Goal: Transaction & Acquisition: Purchase product/service

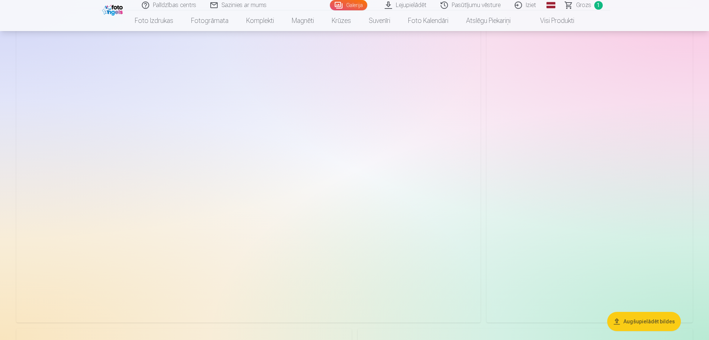
scroll to position [2741, 0]
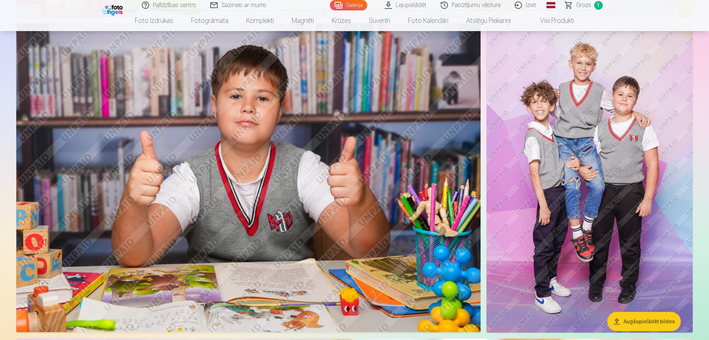
click at [575, 160] on img at bounding box center [590, 178] width 206 height 310
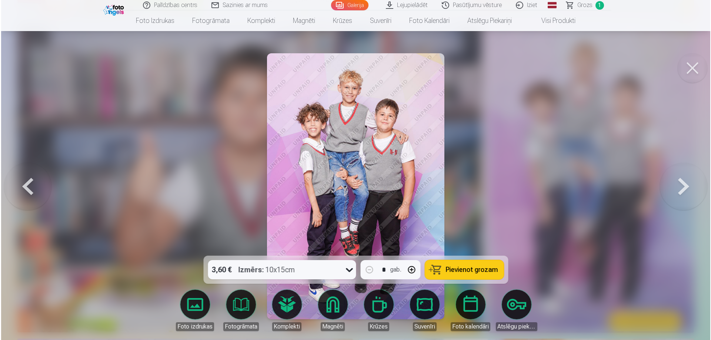
scroll to position [2747, 0]
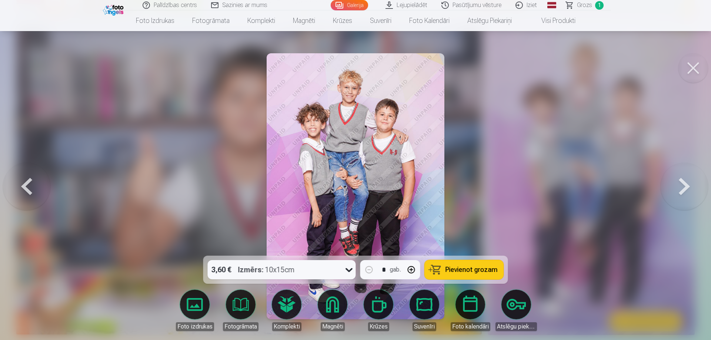
click at [350, 269] on icon at bounding box center [349, 270] width 12 height 12
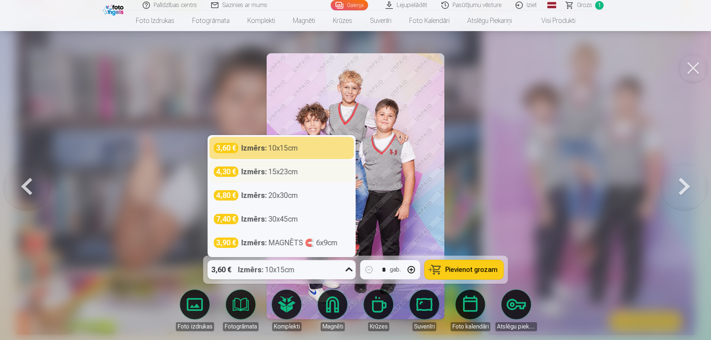
click at [280, 172] on div "Izmērs : 15x23cm" at bounding box center [270, 172] width 57 height 10
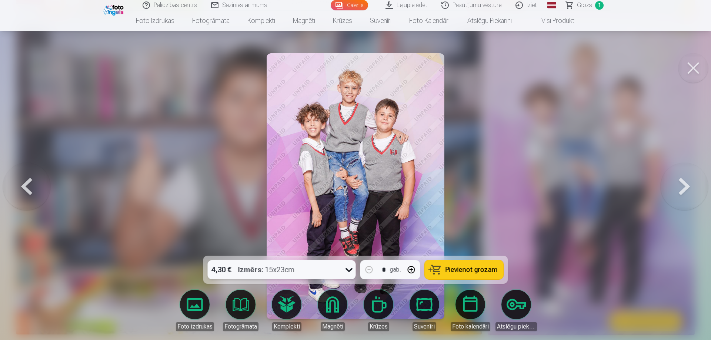
click at [481, 274] on button "Pievienot grozam" at bounding box center [464, 269] width 79 height 19
click at [688, 189] on button at bounding box center [684, 186] width 47 height 124
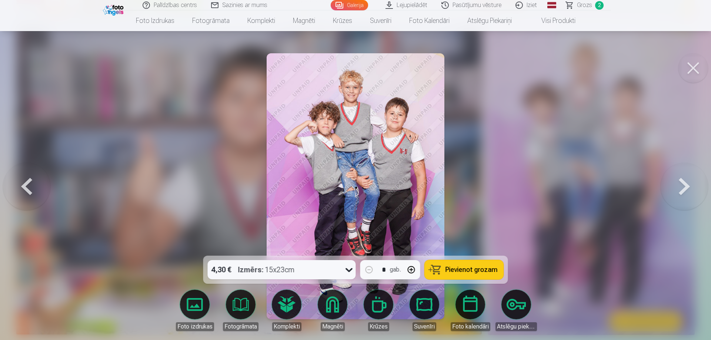
click at [680, 185] on button at bounding box center [684, 186] width 47 height 124
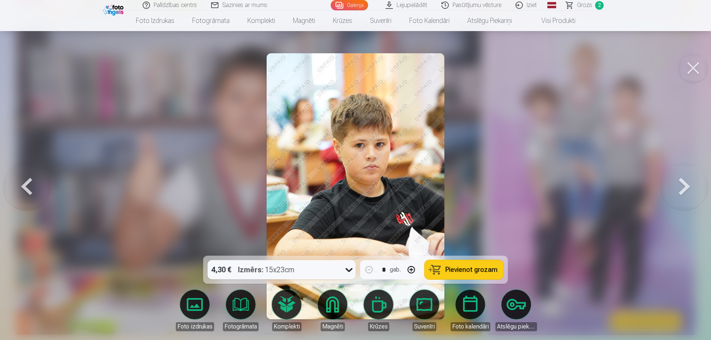
click at [680, 185] on button at bounding box center [684, 186] width 47 height 124
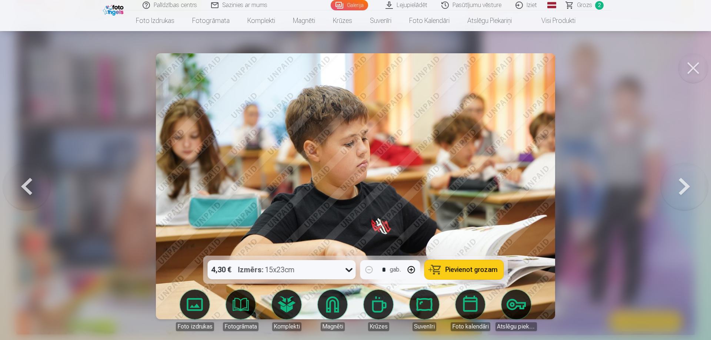
click at [680, 185] on button at bounding box center [684, 186] width 47 height 124
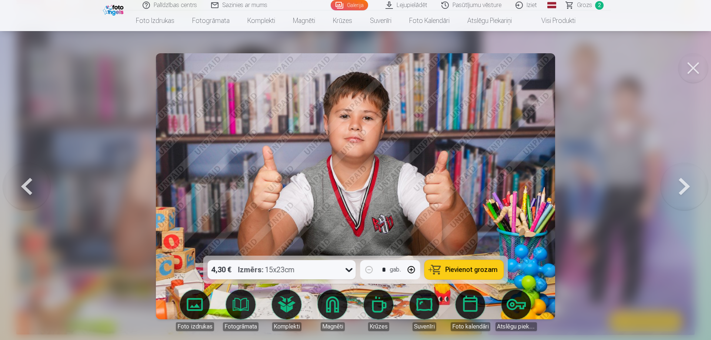
click at [680, 185] on button at bounding box center [684, 186] width 47 height 124
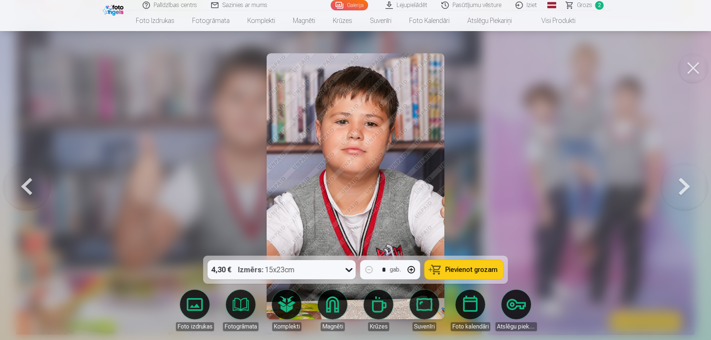
click at [680, 185] on button at bounding box center [684, 186] width 47 height 124
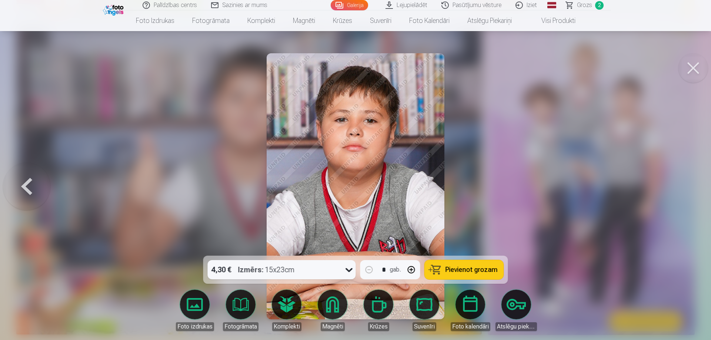
click at [680, 185] on div at bounding box center [355, 170] width 711 height 340
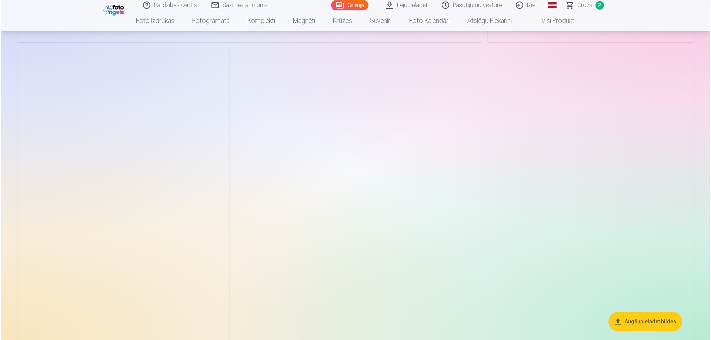
scroll to position [2000, 0]
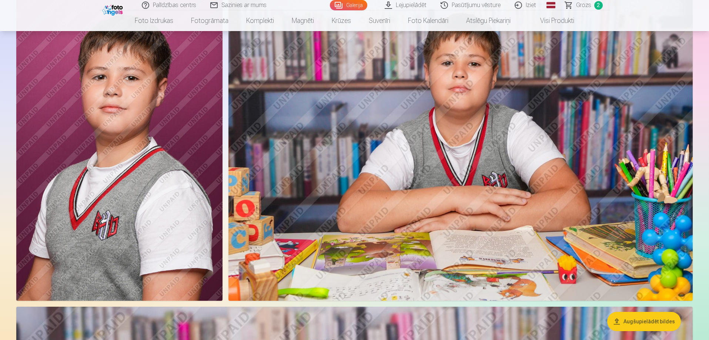
click at [110, 170] on img at bounding box center [119, 146] width 206 height 310
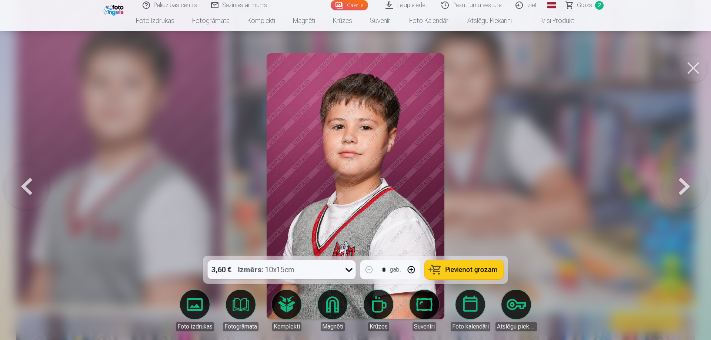
click at [351, 270] on icon at bounding box center [349, 270] width 12 height 12
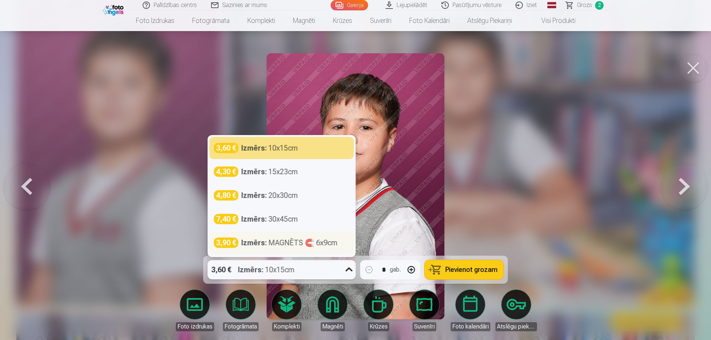
click at [289, 246] on div "Izmērs : MAGNĒTS 🧲 6x9cm" at bounding box center [290, 243] width 96 height 10
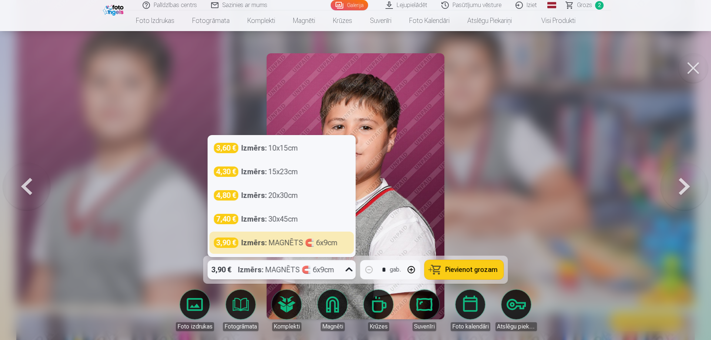
click at [350, 267] on icon at bounding box center [349, 270] width 12 height 12
click at [349, 269] on icon at bounding box center [349, 270] width 12 height 12
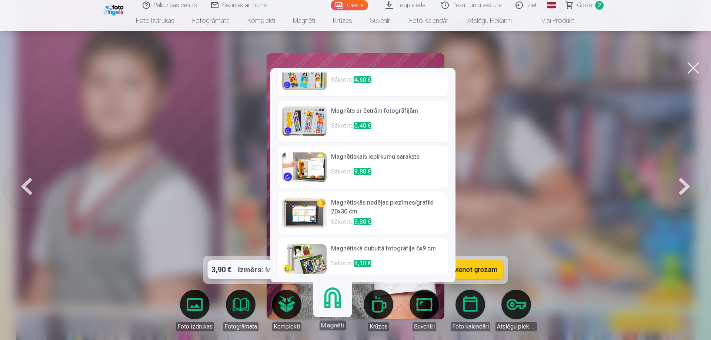
scroll to position [117, 0]
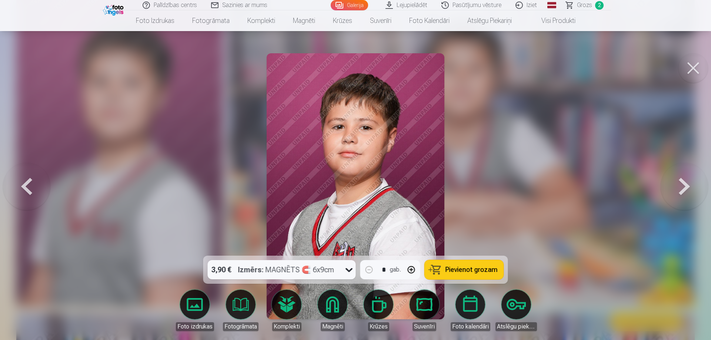
click at [581, 170] on div at bounding box center [355, 170] width 711 height 340
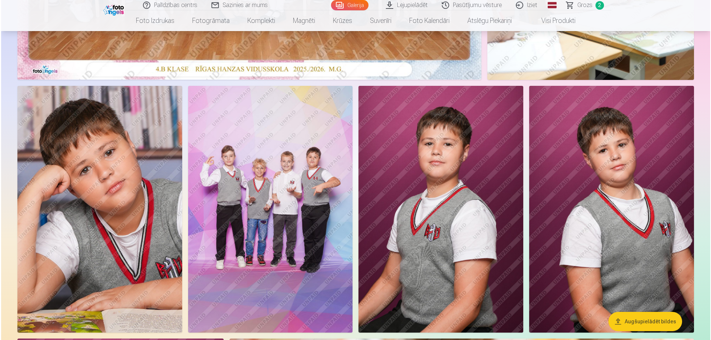
scroll to position [365, 0]
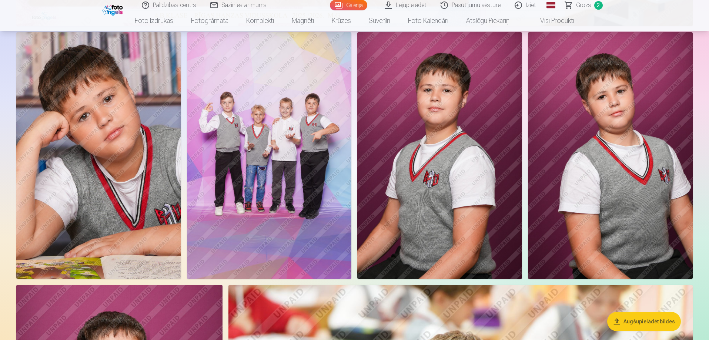
click at [462, 175] on img at bounding box center [439, 155] width 165 height 247
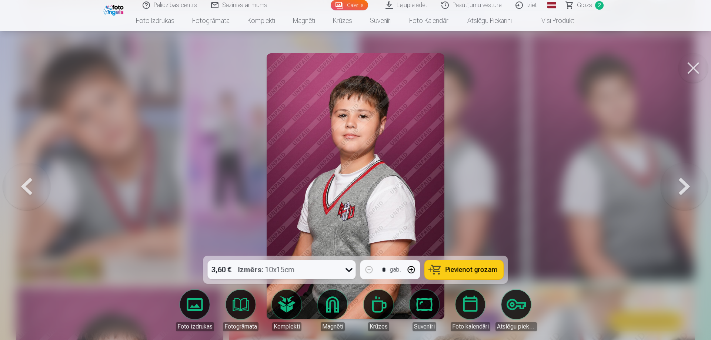
click at [349, 270] on icon at bounding box center [349, 270] width 12 height 12
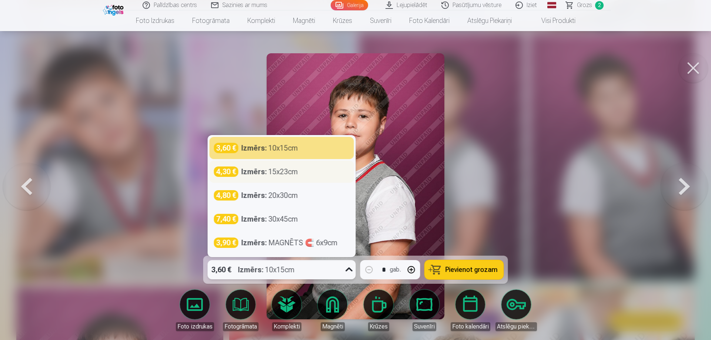
click at [267, 173] on div "Izmērs : 15x23cm" at bounding box center [270, 172] width 57 height 10
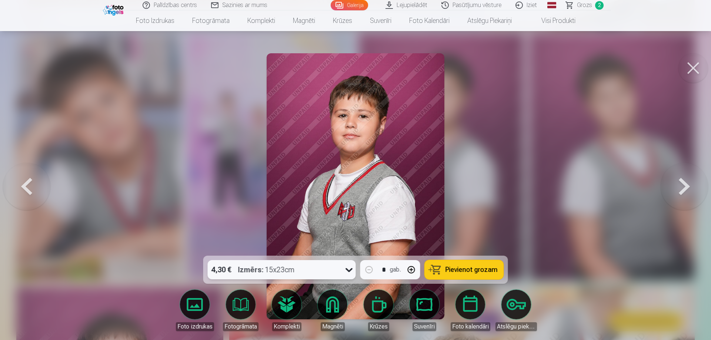
click at [476, 271] on span "Pievienot grozam" at bounding box center [472, 270] width 52 height 7
click at [592, 6] on span "Grozs" at bounding box center [584, 5] width 15 height 9
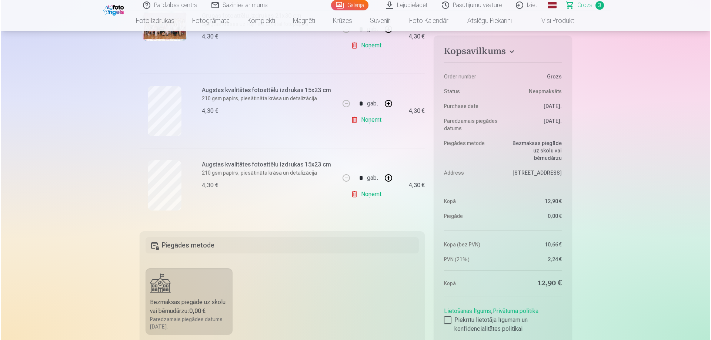
scroll to position [148, 0]
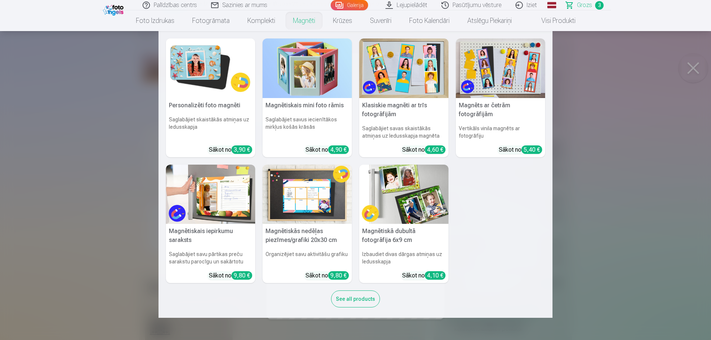
click at [309, 21] on link "Magnēti" at bounding box center [304, 20] width 40 height 21
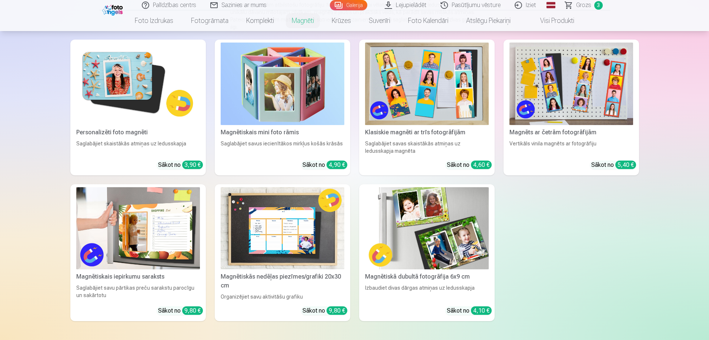
scroll to position [111, 0]
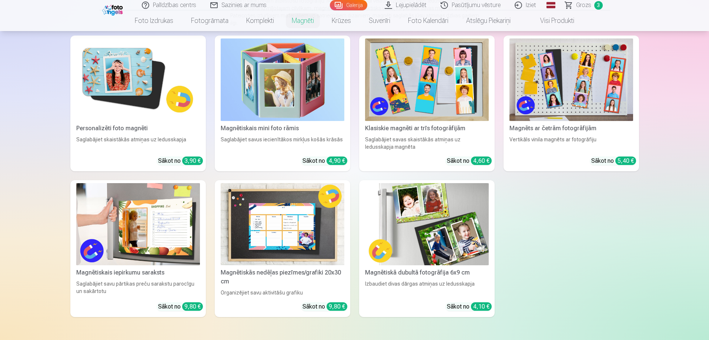
click at [452, 220] on img at bounding box center [427, 224] width 124 height 83
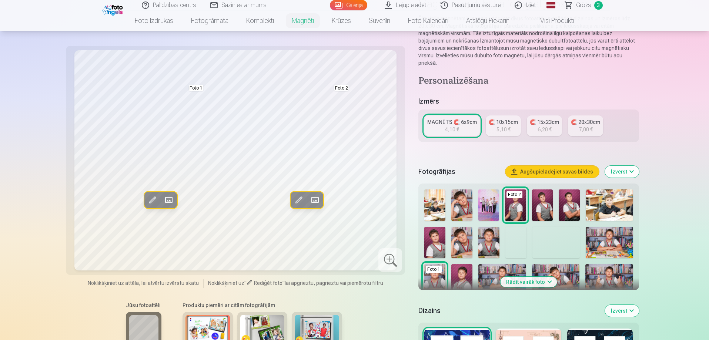
scroll to position [111, 0]
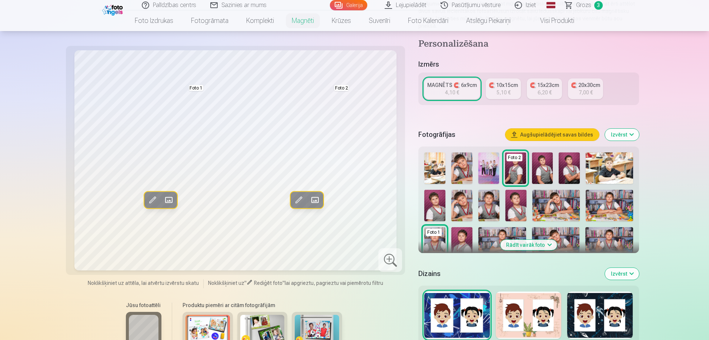
click at [550, 240] on button "Rādīt vairāk foto" at bounding box center [528, 245] width 57 height 10
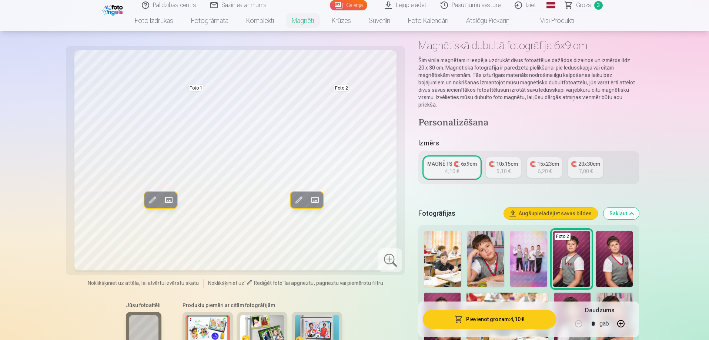
scroll to position [0, 0]
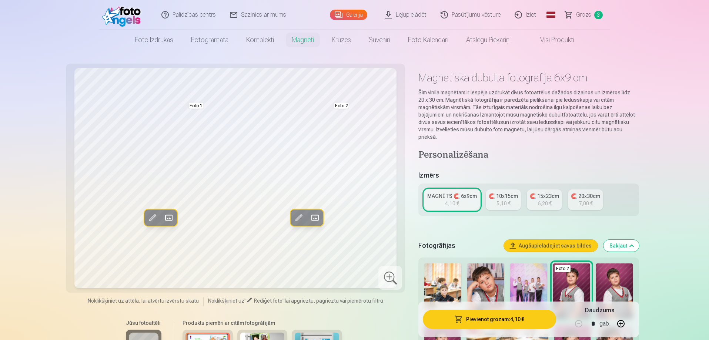
click at [452, 200] on div "4,10 €" at bounding box center [452, 203] width 14 height 7
click at [567, 240] on button "Augšupielādējiet savas bildes" at bounding box center [551, 246] width 94 height 12
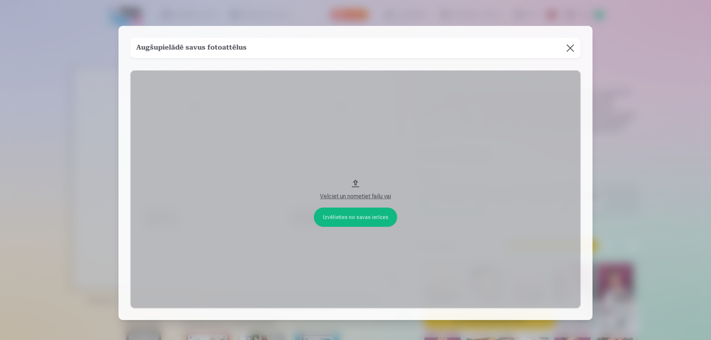
click at [568, 46] on button at bounding box center [570, 48] width 21 height 21
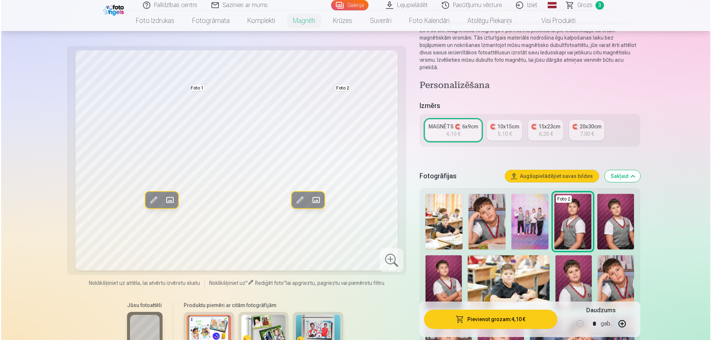
scroll to position [74, 0]
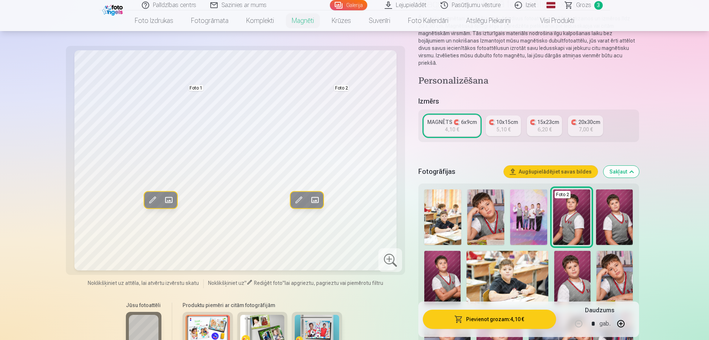
click at [502, 322] on button "Pievienot grozam : 4,10 €" at bounding box center [489, 319] width 133 height 19
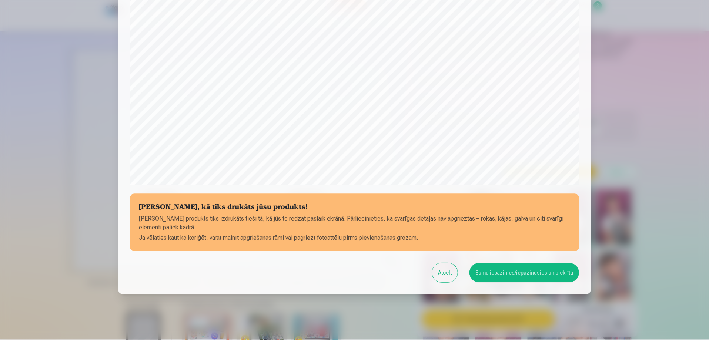
scroll to position [193, 0]
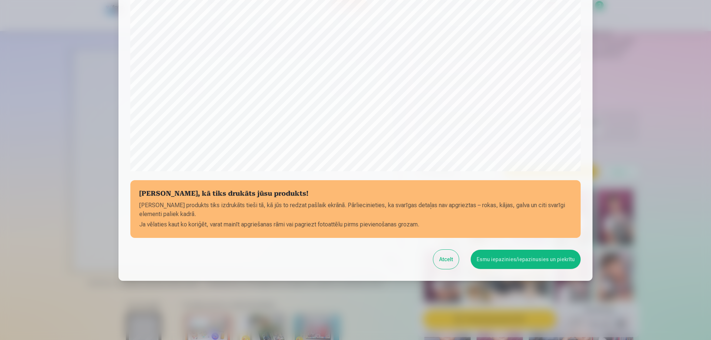
click at [517, 260] on button "Esmu iepazinies/iepazinusies un piekrītu" at bounding box center [526, 259] width 110 height 19
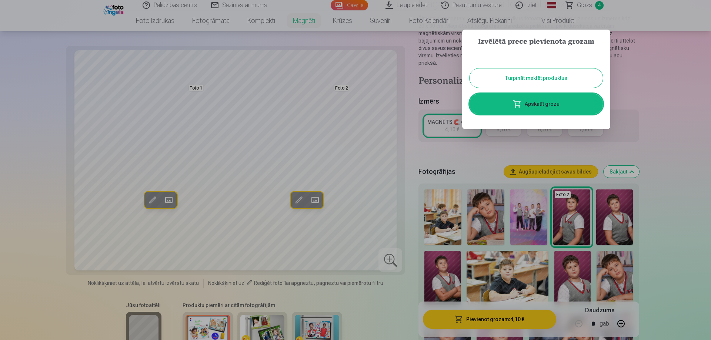
click at [565, 81] on button "Turpināt meklēt produktus" at bounding box center [536, 78] width 133 height 19
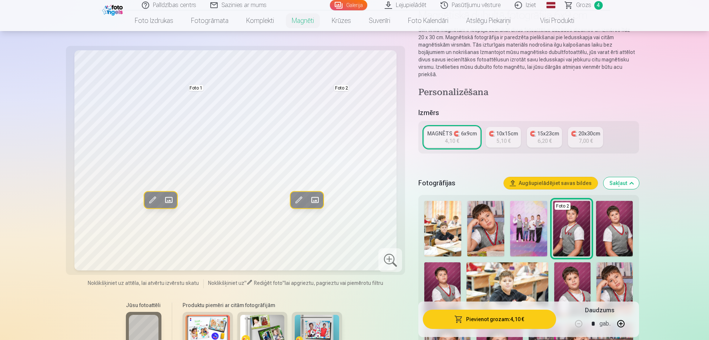
scroll to position [0, 0]
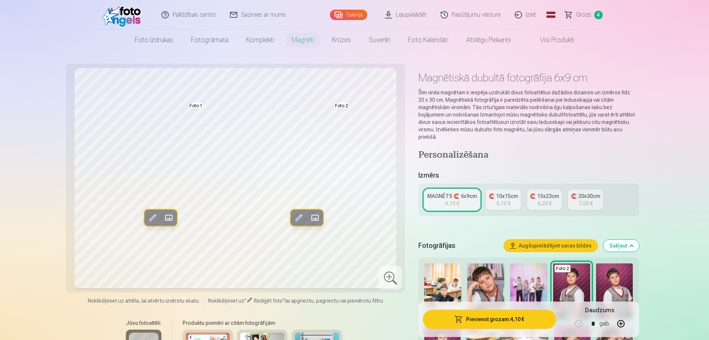
click at [632, 240] on button "Sakļaut" at bounding box center [622, 246] width 36 height 12
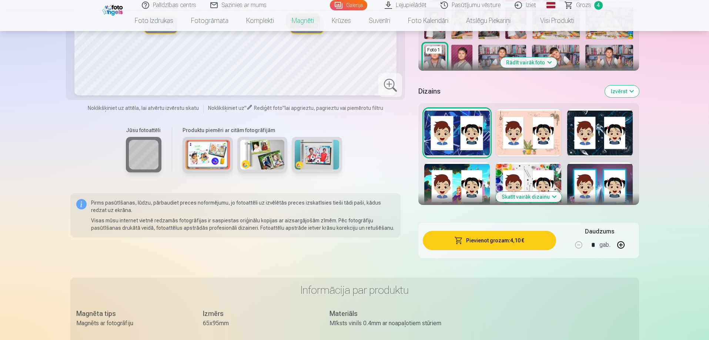
scroll to position [307, 0]
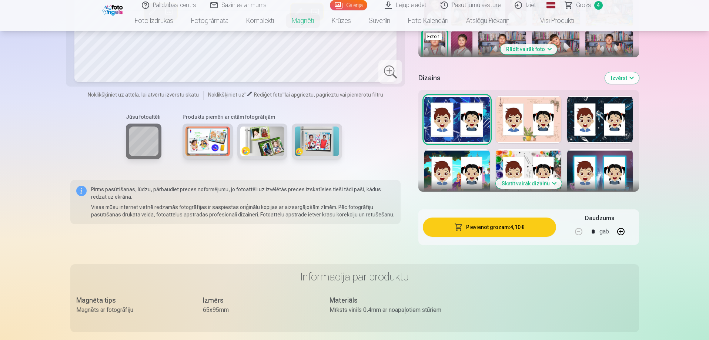
click at [548, 179] on button "Skatīt vairāk dizainu" at bounding box center [529, 184] width 66 height 10
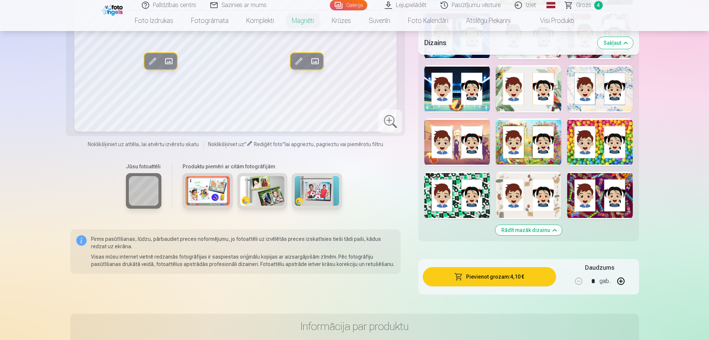
scroll to position [715, 0]
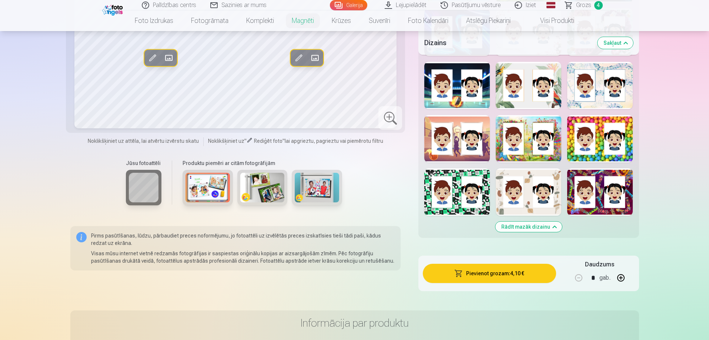
click at [546, 222] on button "Rādīt mazāk dizainu" at bounding box center [529, 227] width 67 height 10
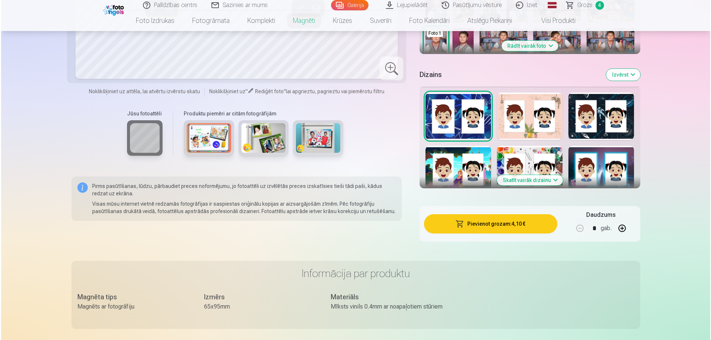
scroll to position [370, 0]
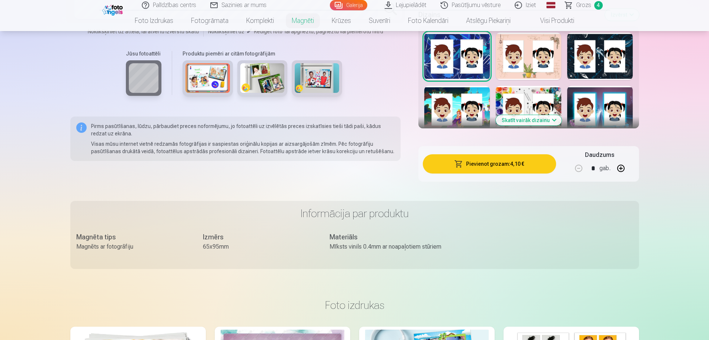
click at [498, 160] on button "Pievienot grozam : 4,10 €" at bounding box center [489, 163] width 133 height 19
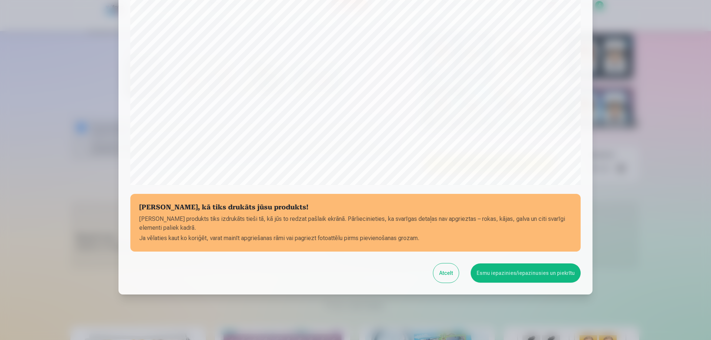
scroll to position [193, 0]
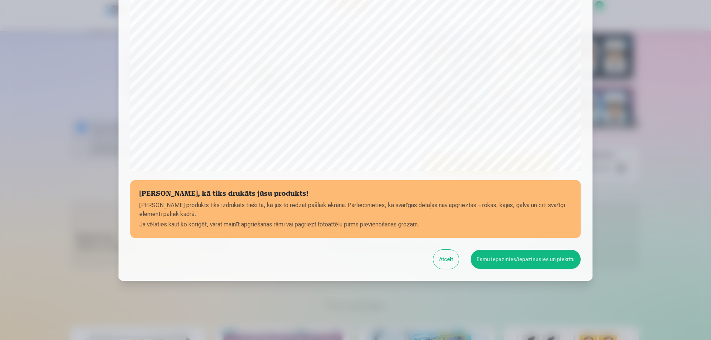
click at [552, 255] on button "Esmu iepazinies/iepazinusies un piekrītu" at bounding box center [526, 259] width 110 height 19
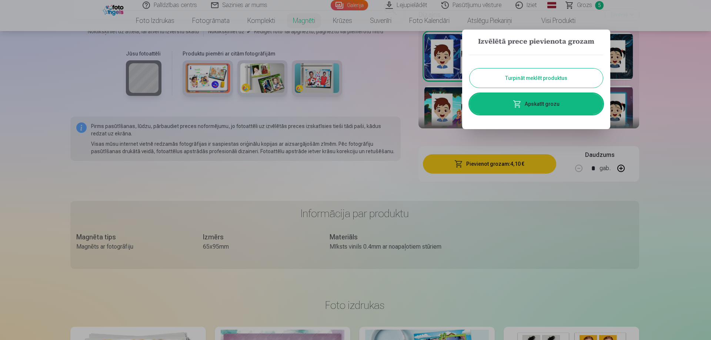
click at [519, 104] on span at bounding box center [517, 104] width 9 height 9
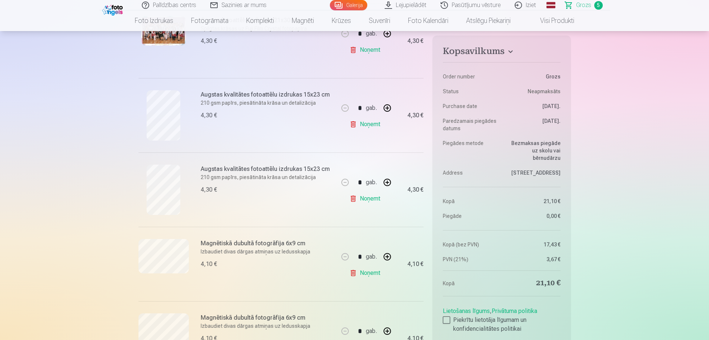
scroll to position [296, 0]
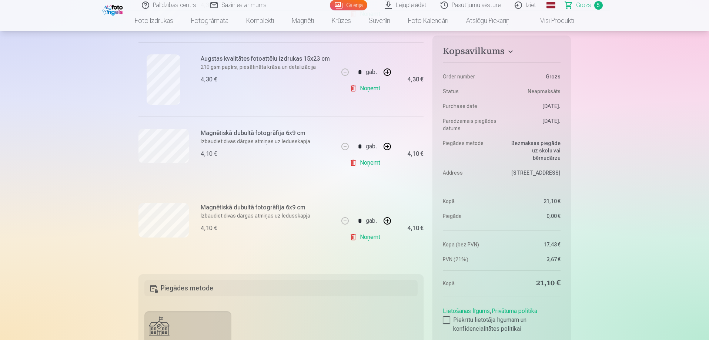
click at [353, 239] on link "Noņemt" at bounding box center [367, 237] width 34 height 15
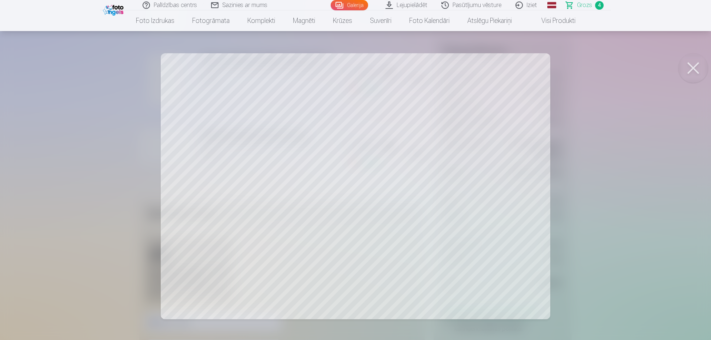
click at [691, 66] on button at bounding box center [694, 68] width 30 height 30
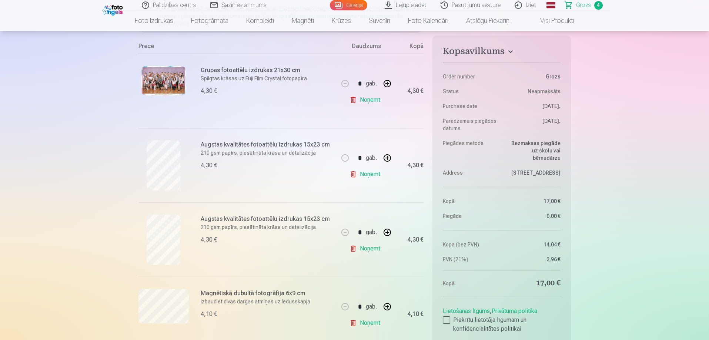
scroll to position [0, 0]
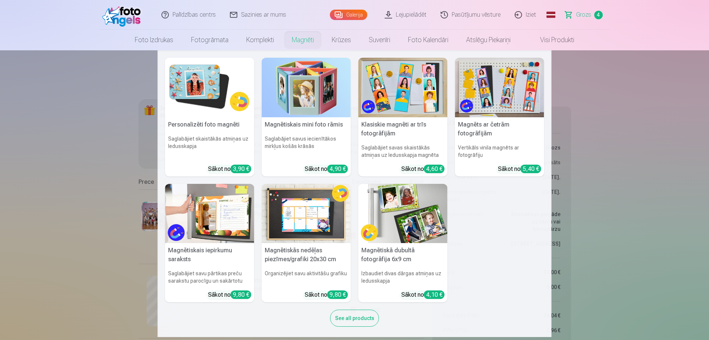
click at [298, 40] on link "Magnēti" at bounding box center [303, 40] width 40 height 21
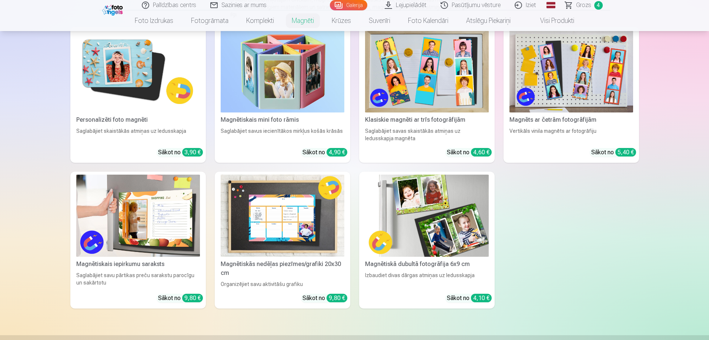
scroll to position [52, 0]
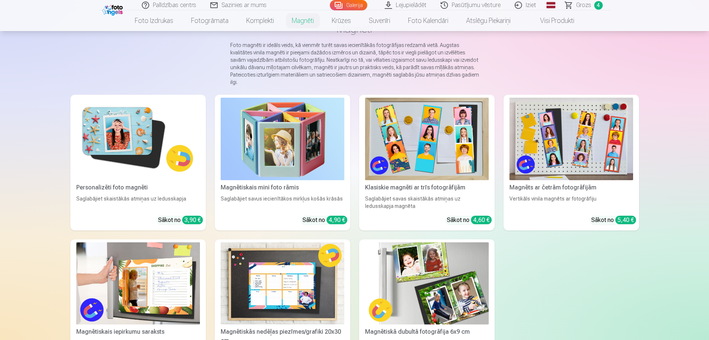
click at [143, 136] on img at bounding box center [138, 139] width 124 height 83
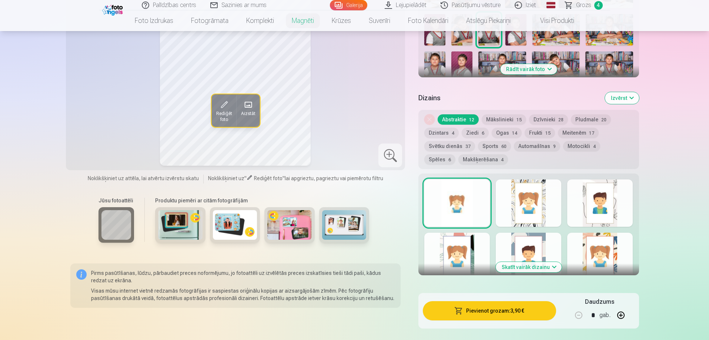
scroll to position [370, 0]
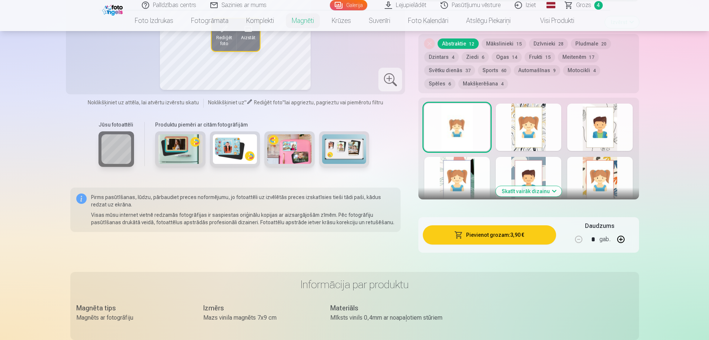
click at [535, 186] on button "Skatīt vairāk dizainu" at bounding box center [529, 191] width 66 height 10
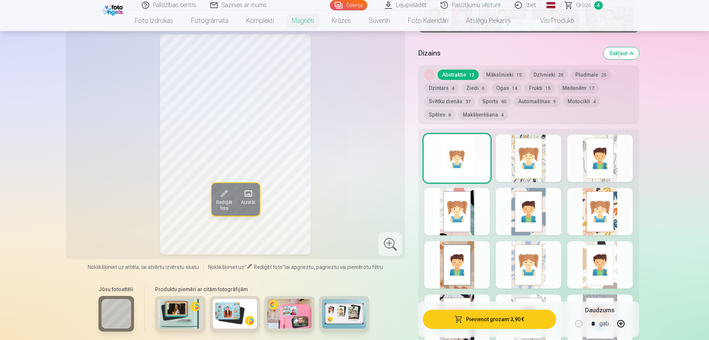
scroll to position [259, 0]
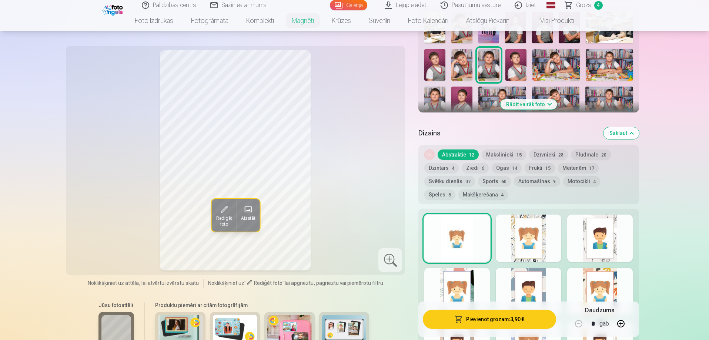
click at [499, 150] on button "Mākslinieki 15" at bounding box center [504, 155] width 44 height 10
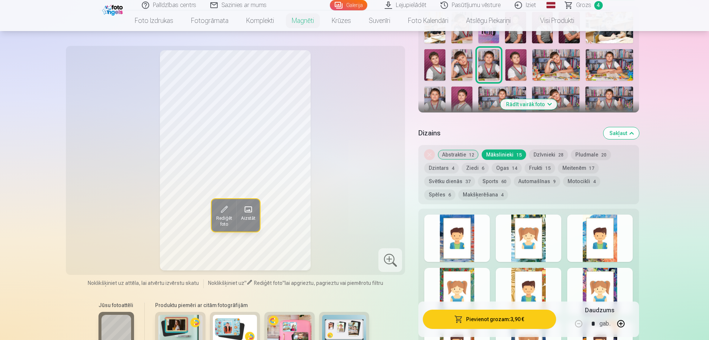
click at [542, 150] on button "Dzīvnieki 28" at bounding box center [548, 155] width 39 height 10
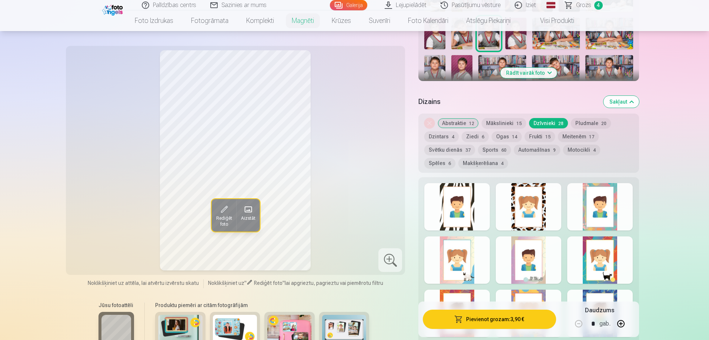
scroll to position [185, 0]
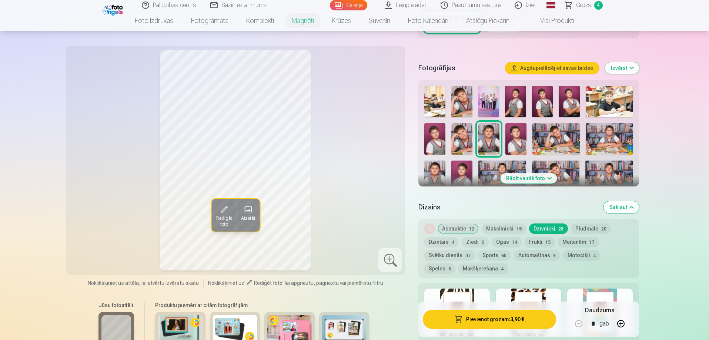
click at [580, 224] on button "Pludmale 20" at bounding box center [591, 229] width 40 height 10
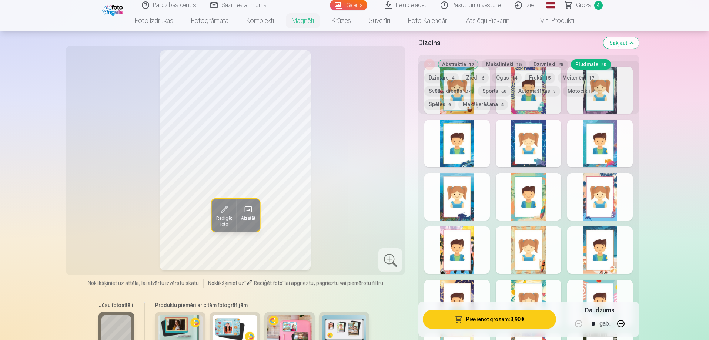
scroll to position [259, 0]
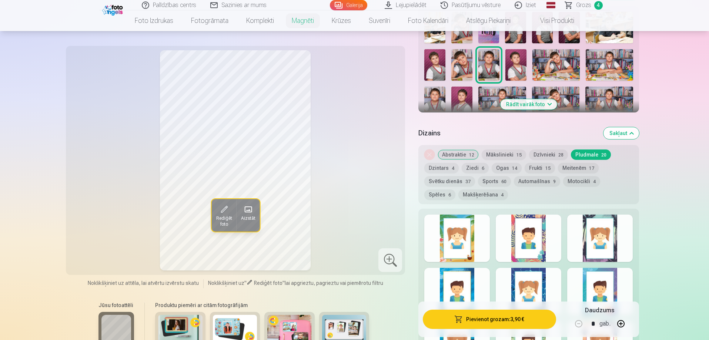
click at [442, 163] on button "Dzintars 4" at bounding box center [442, 168] width 34 height 10
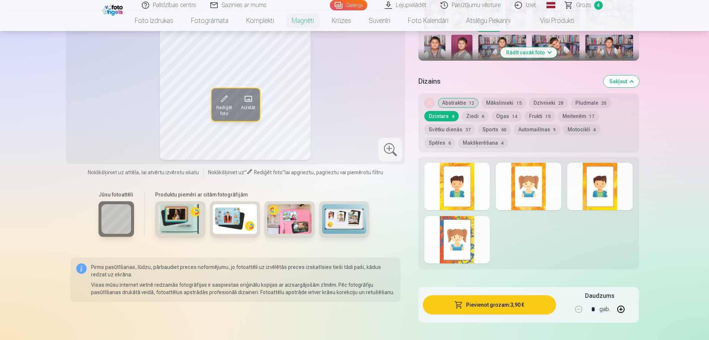
scroll to position [222, 0]
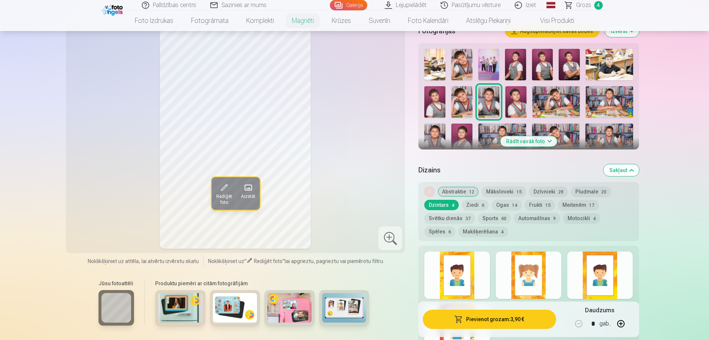
click at [477, 200] on button "Ziedi 6" at bounding box center [475, 205] width 27 height 10
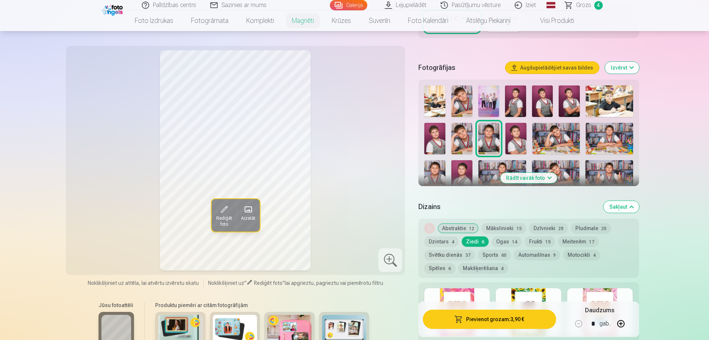
scroll to position [185, 0]
click at [502, 237] on button "Ogas 14" at bounding box center [507, 242] width 30 height 10
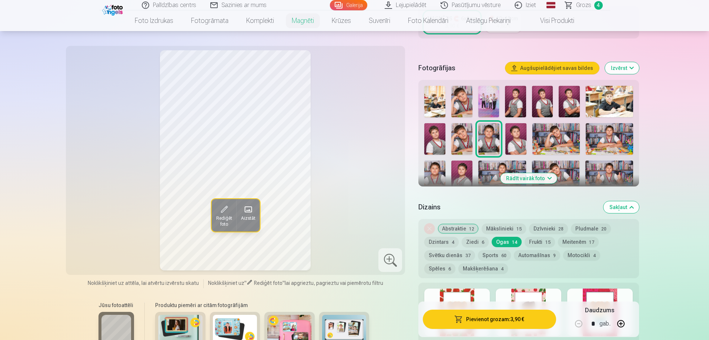
click at [546, 240] on span "15" at bounding box center [548, 242] width 5 height 5
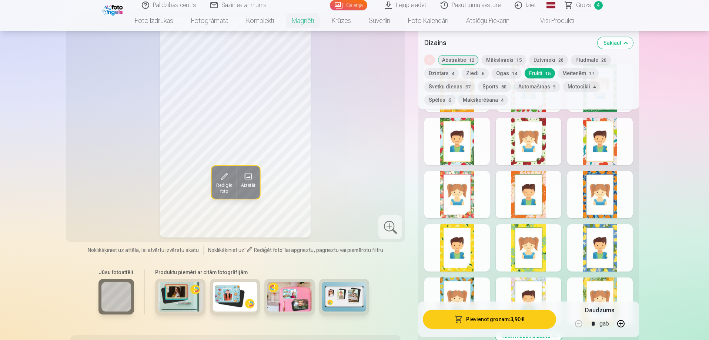
scroll to position [296, 0]
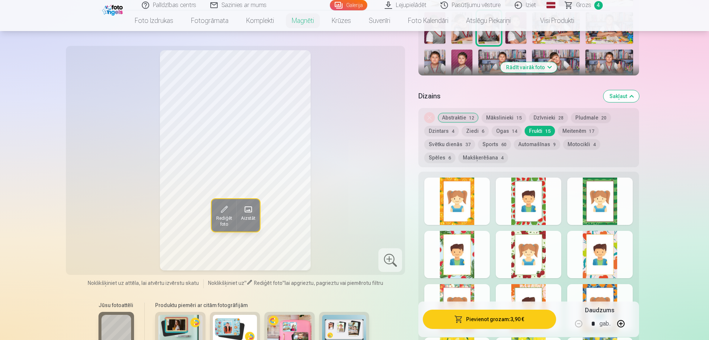
click at [573, 126] on button "Meitenēm 17" at bounding box center [578, 131] width 41 height 10
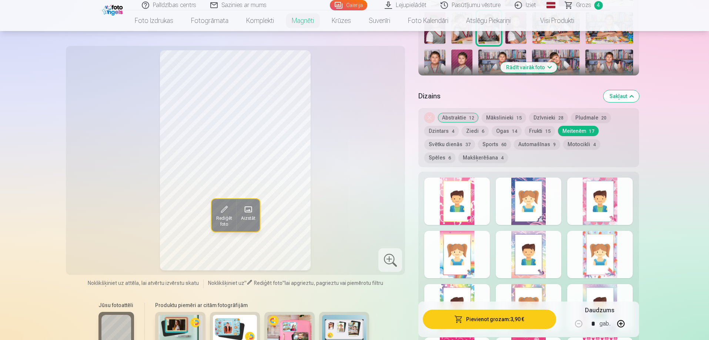
click at [447, 139] on button "Svētku dienās 37" at bounding box center [450, 144] width 51 height 10
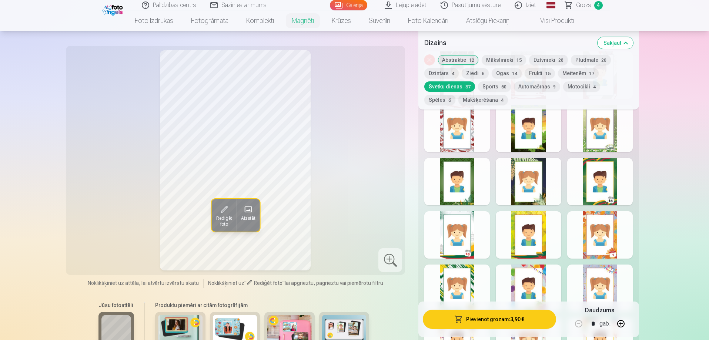
scroll to position [407, 0]
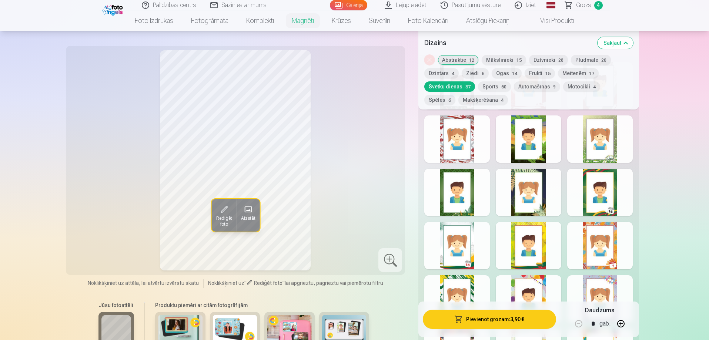
click at [495, 88] on button "Sports 60" at bounding box center [494, 86] width 33 height 10
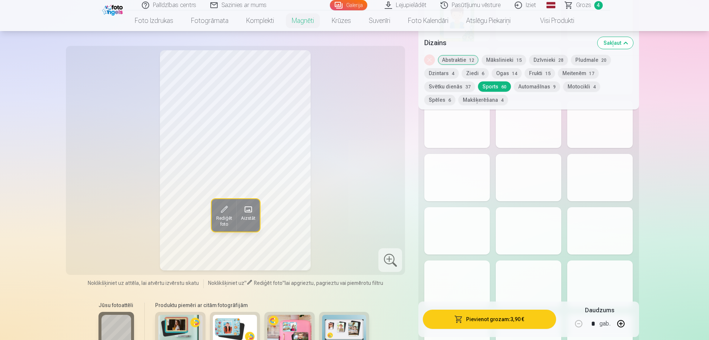
scroll to position [704, 0]
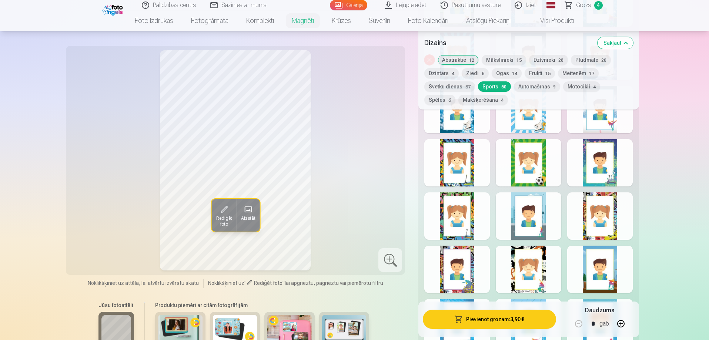
click at [612, 174] on div at bounding box center [601, 162] width 66 height 47
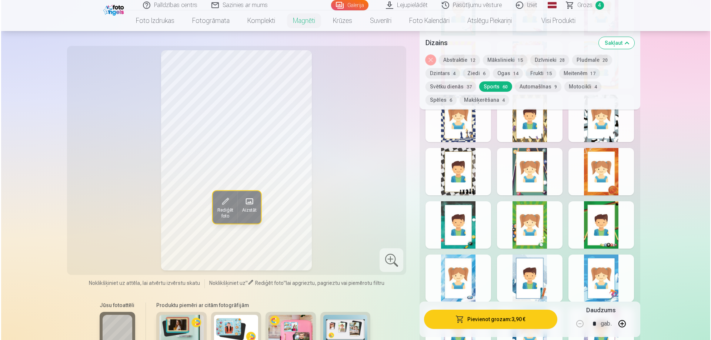
scroll to position [1074, 0]
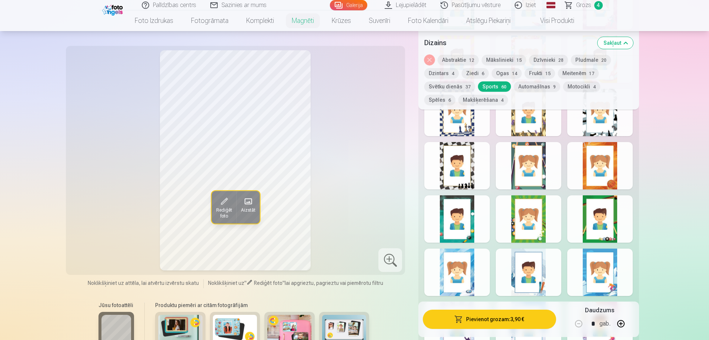
click at [614, 174] on div at bounding box center [601, 165] width 66 height 47
click at [222, 210] on span "Rediģēt foto" at bounding box center [224, 213] width 16 height 12
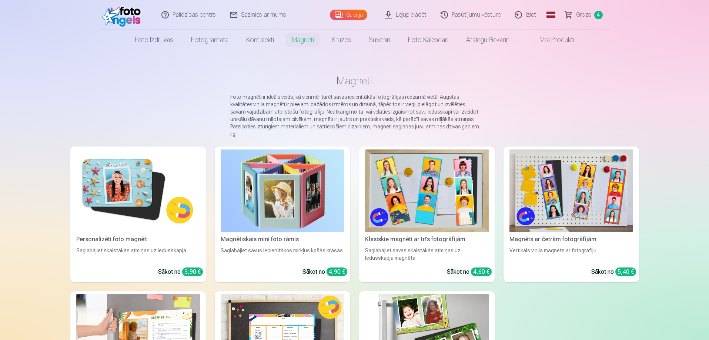
click at [583, 16] on span "Grozs" at bounding box center [583, 14] width 15 height 9
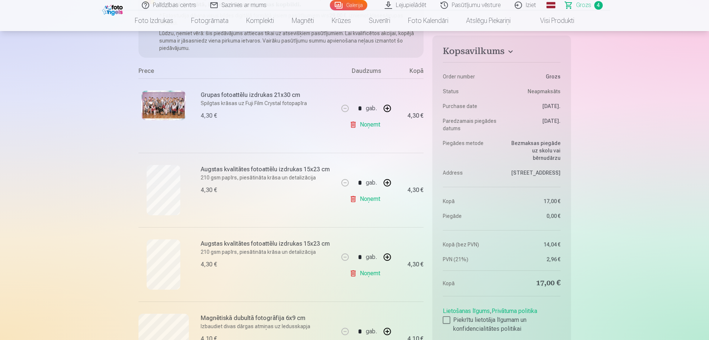
scroll to position [185, 0]
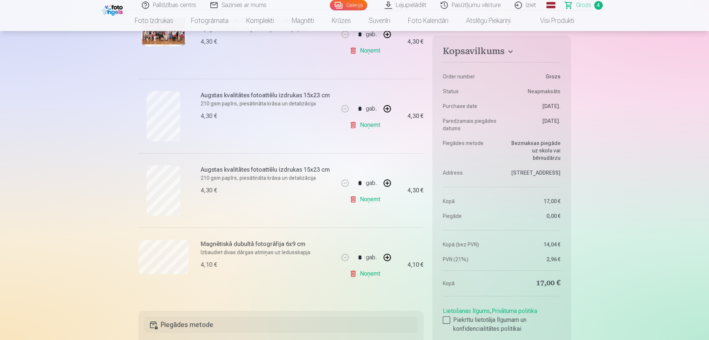
click at [365, 201] on link "Noņemt" at bounding box center [367, 199] width 34 height 15
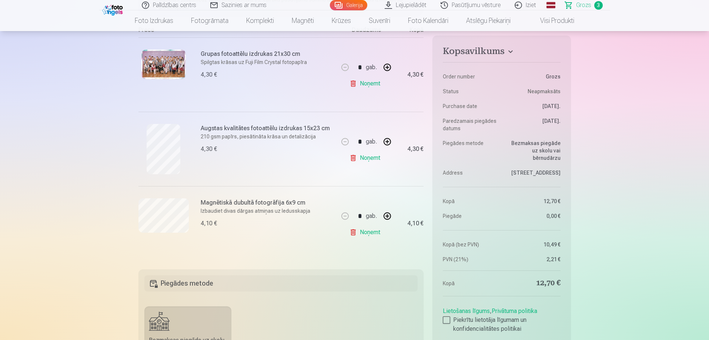
scroll to position [111, 0]
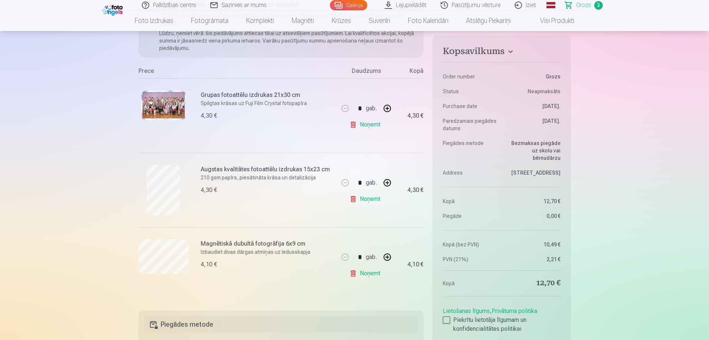
click at [366, 200] on link "Noņemt" at bounding box center [367, 199] width 34 height 15
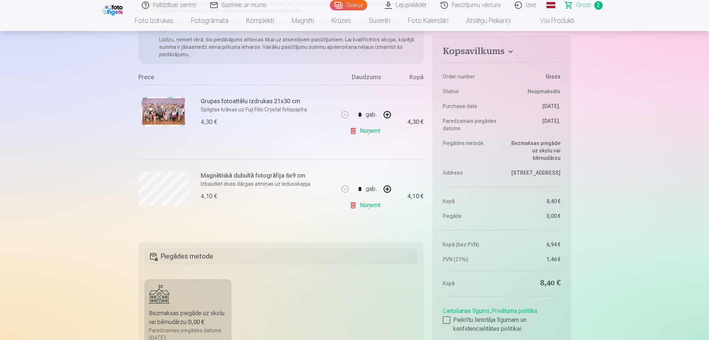
scroll to position [0, 0]
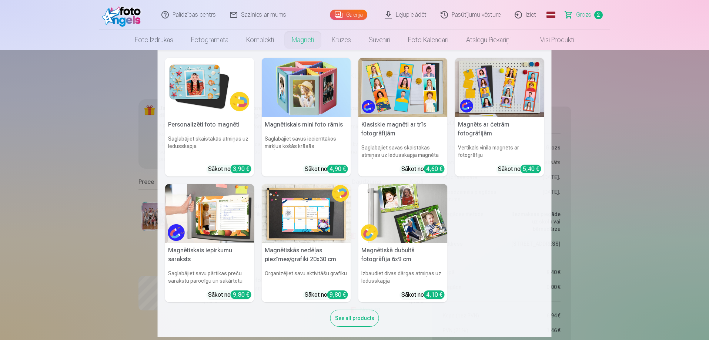
click at [303, 39] on link "Magnēti" at bounding box center [303, 40] width 40 height 21
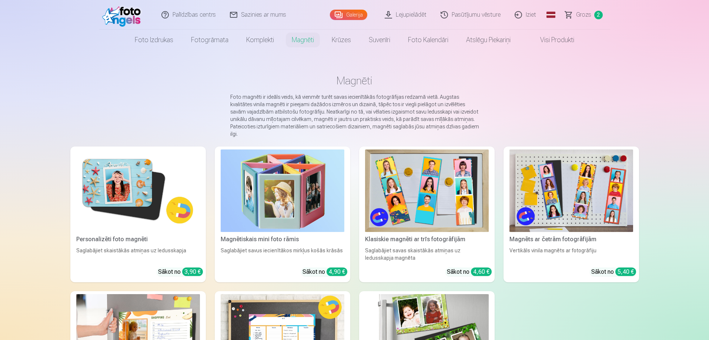
click at [111, 196] on img at bounding box center [138, 191] width 124 height 83
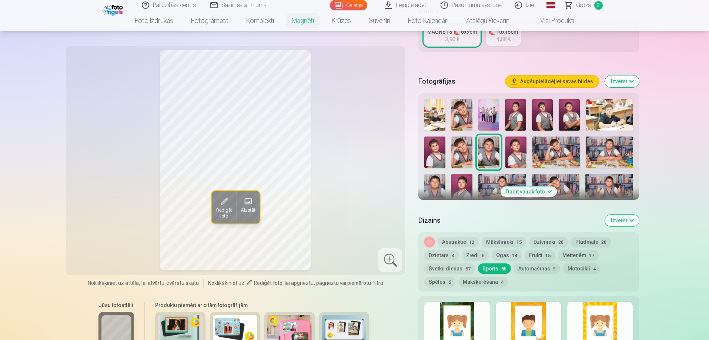
scroll to position [185, 0]
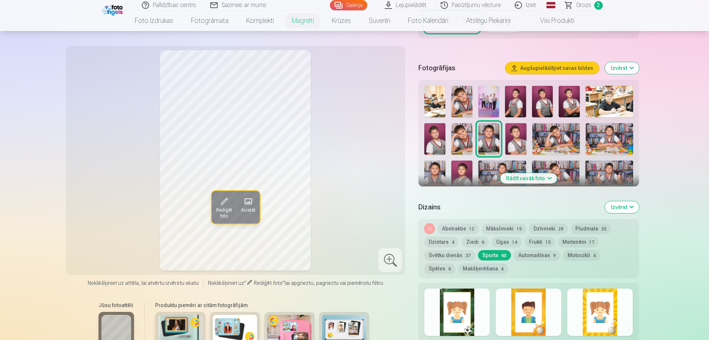
click at [457, 163] on img at bounding box center [462, 177] width 21 height 32
click at [519, 92] on img at bounding box center [515, 101] width 21 height 31
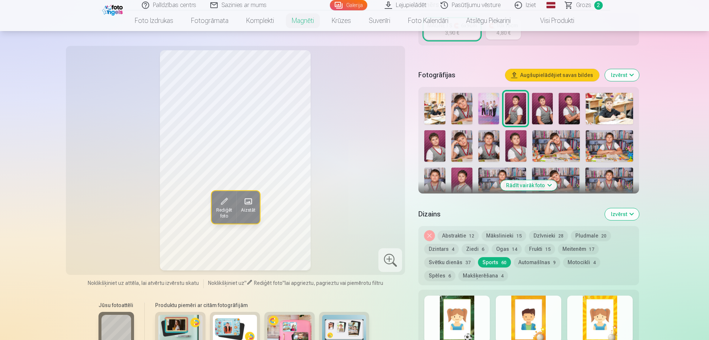
scroll to position [148, 0]
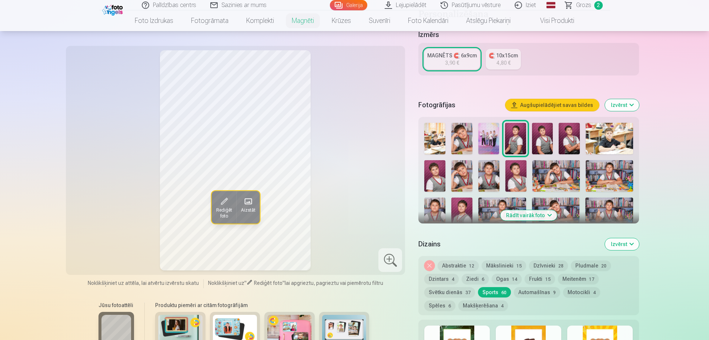
click at [552, 210] on button "Rādīt vairāk foto" at bounding box center [528, 215] width 57 height 10
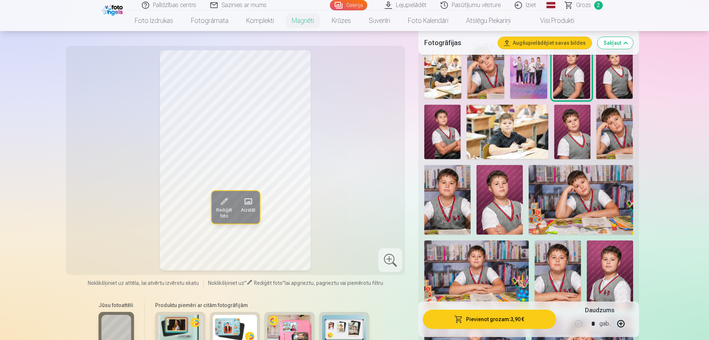
scroll to position [222, 0]
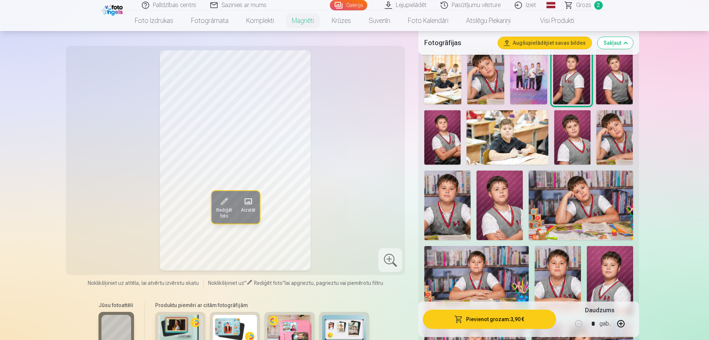
click at [622, 253] on img at bounding box center [610, 281] width 46 height 70
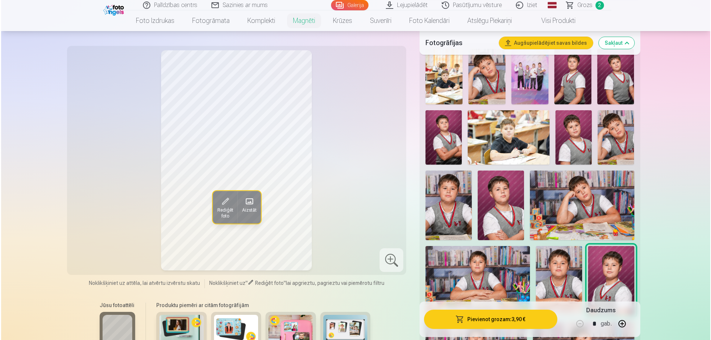
scroll to position [333, 0]
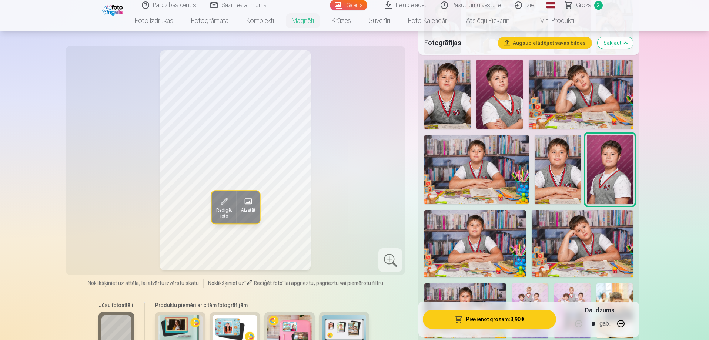
click at [497, 323] on button "Pievienot grozam : 3,90 €" at bounding box center [489, 319] width 133 height 19
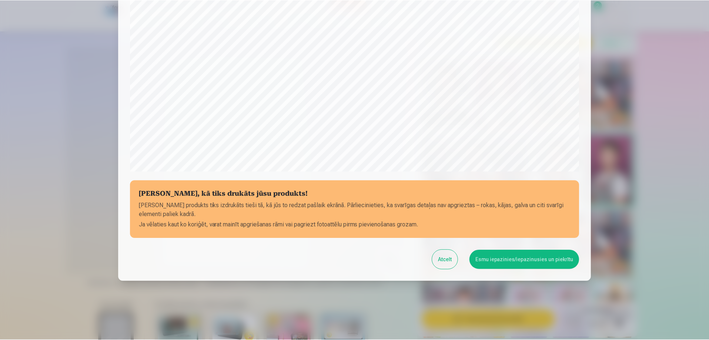
scroll to position [193, 0]
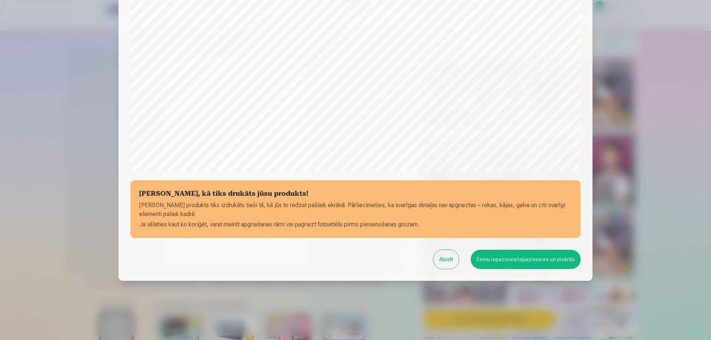
click at [506, 259] on button "Esmu iepazinies/iepazinusies un piekrītu" at bounding box center [526, 259] width 110 height 19
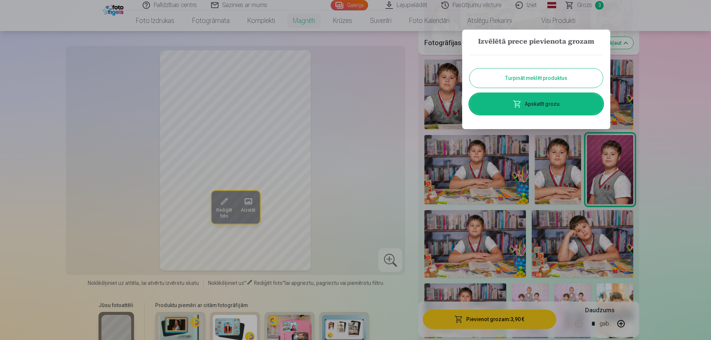
click at [533, 77] on button "Turpināt meklēt produktus" at bounding box center [536, 78] width 133 height 19
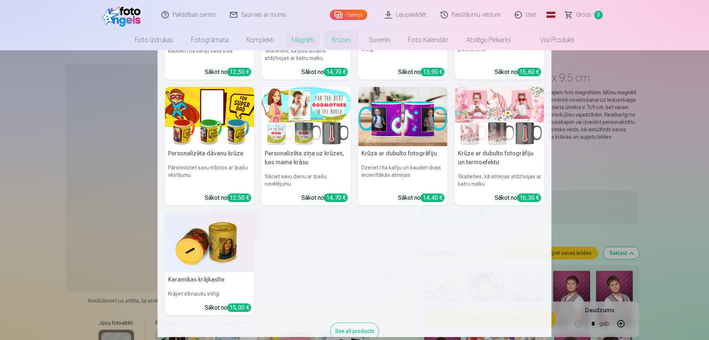
scroll to position [0, 0]
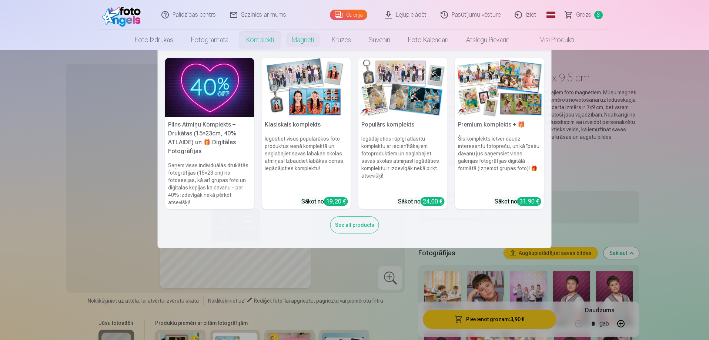
click at [359, 229] on div "See all products" at bounding box center [354, 225] width 49 height 17
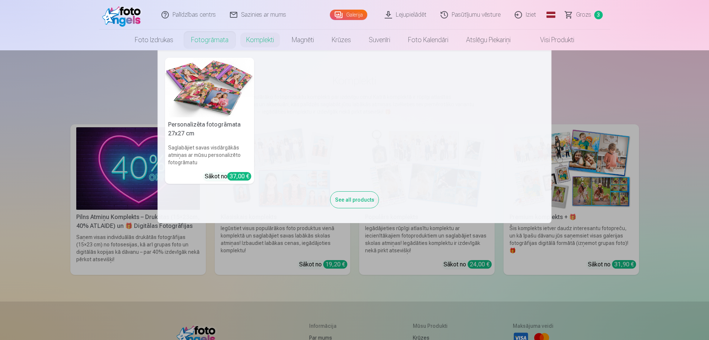
click at [212, 40] on link "Fotogrāmata" at bounding box center [209, 40] width 55 height 21
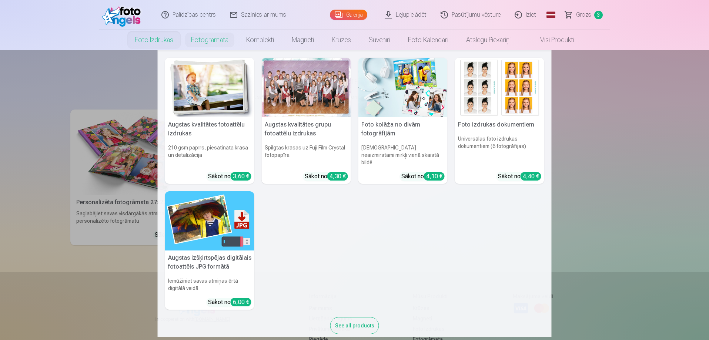
click at [160, 40] on link "Foto izdrukas" at bounding box center [154, 40] width 56 height 21
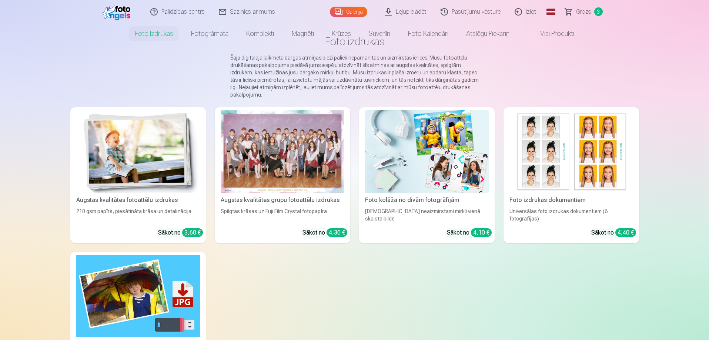
scroll to position [111, 0]
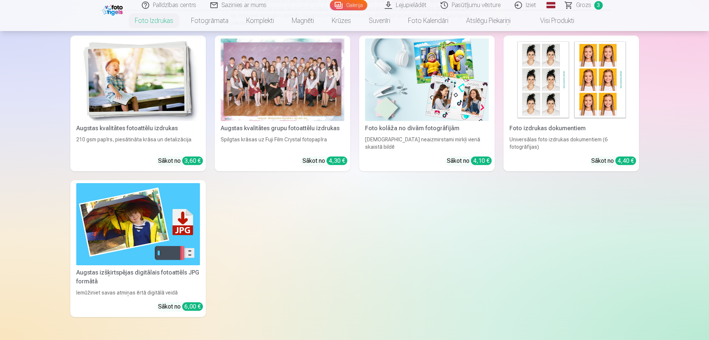
click at [429, 101] on img at bounding box center [427, 80] width 124 height 83
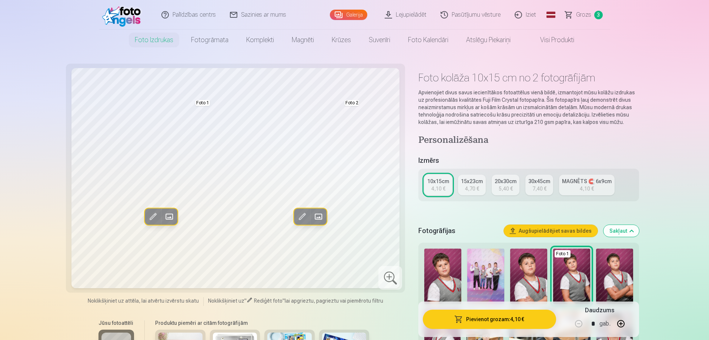
click at [477, 185] on div "15x23cm" at bounding box center [472, 181] width 22 height 7
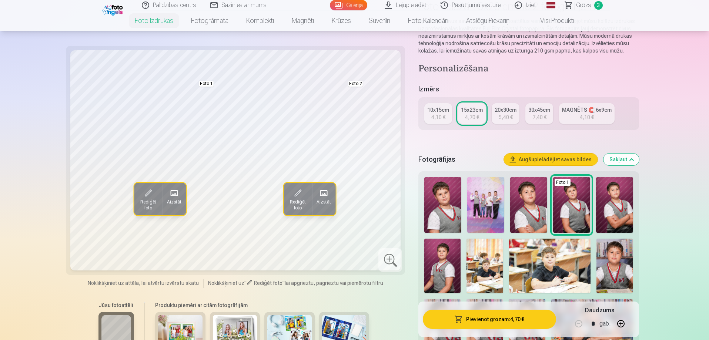
scroll to position [74, 0]
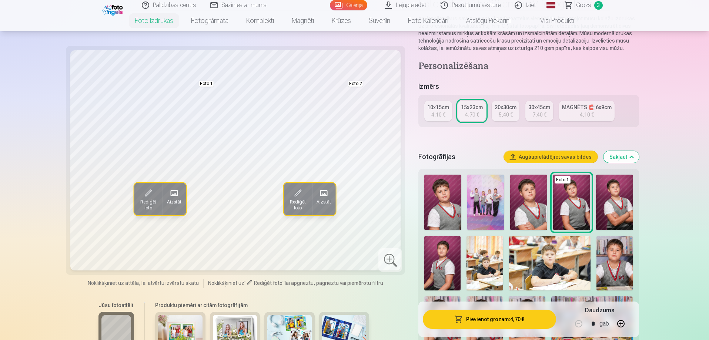
click at [489, 203] on img at bounding box center [485, 203] width 37 height 56
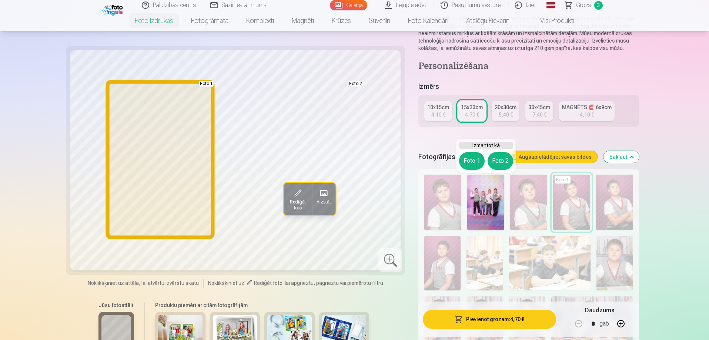
click at [470, 161] on button "Foto 1" at bounding box center [472, 161] width 26 height 18
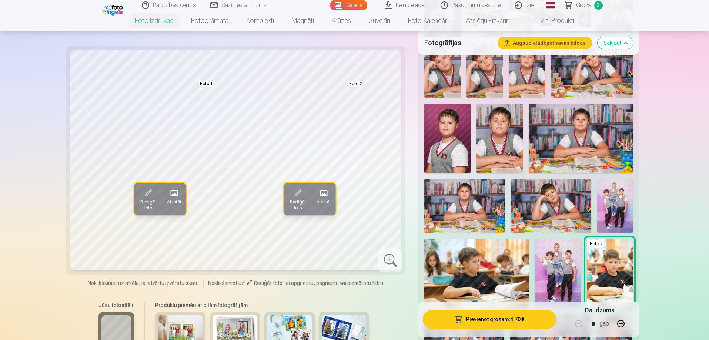
scroll to position [370, 0]
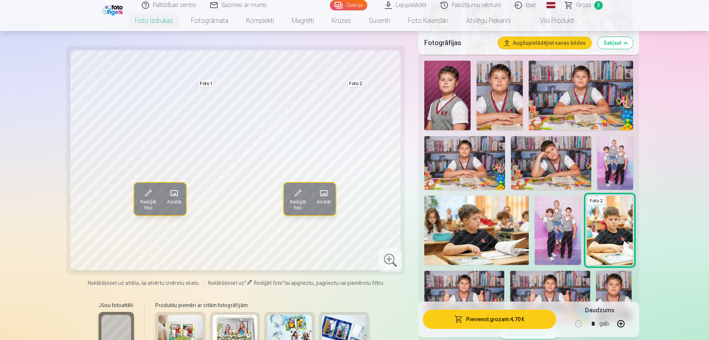
click at [618, 166] on img at bounding box center [616, 163] width 36 height 54
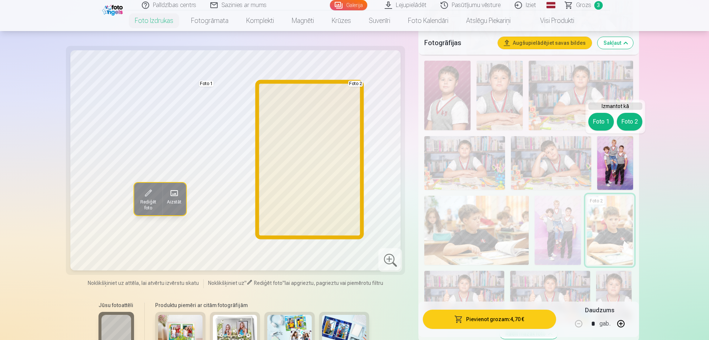
click at [626, 125] on button "Foto 2" at bounding box center [630, 122] width 26 height 18
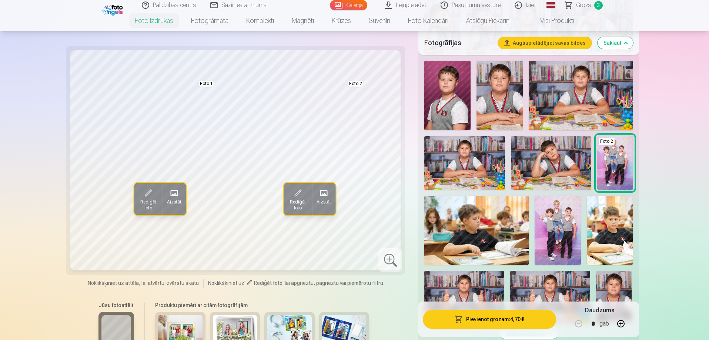
click at [561, 235] on img at bounding box center [558, 231] width 46 height 70
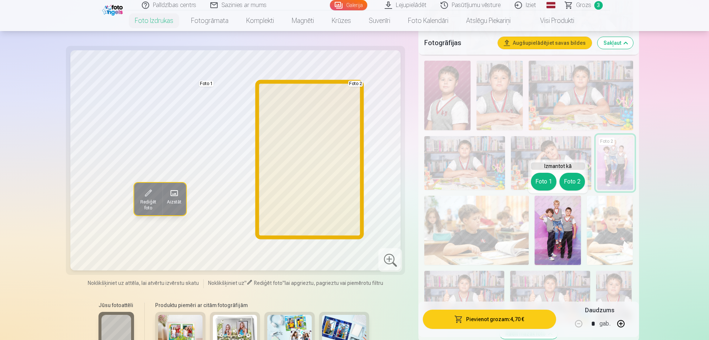
click at [573, 179] on button "Foto 2" at bounding box center [573, 182] width 26 height 18
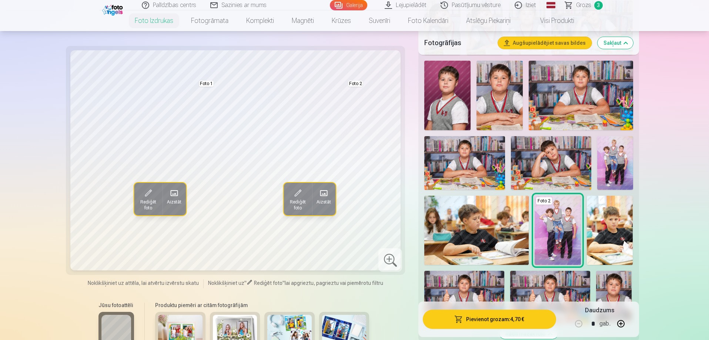
click at [619, 172] on img at bounding box center [616, 163] width 36 height 54
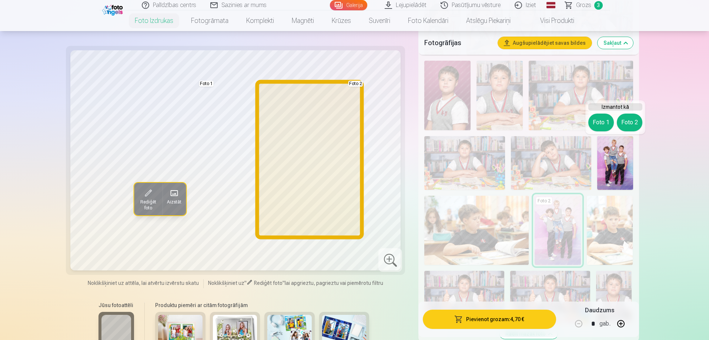
click at [629, 124] on button "Foto 2" at bounding box center [630, 123] width 26 height 18
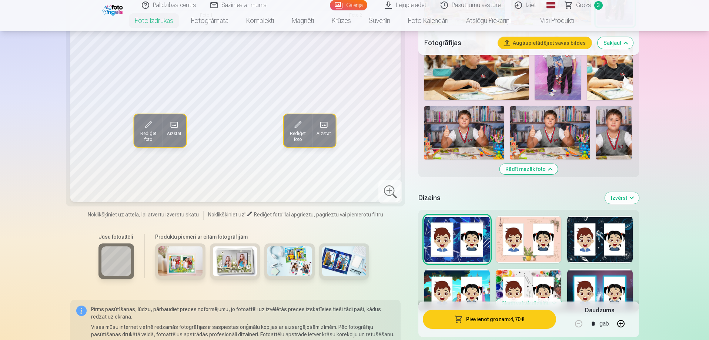
scroll to position [593, 0]
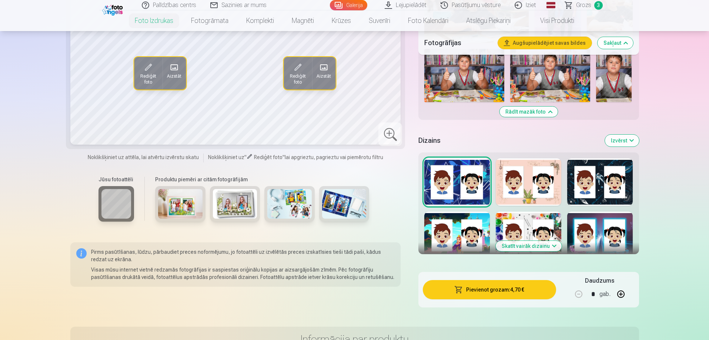
click at [547, 246] on button "Skatīt vairāk dizainu" at bounding box center [529, 246] width 66 height 10
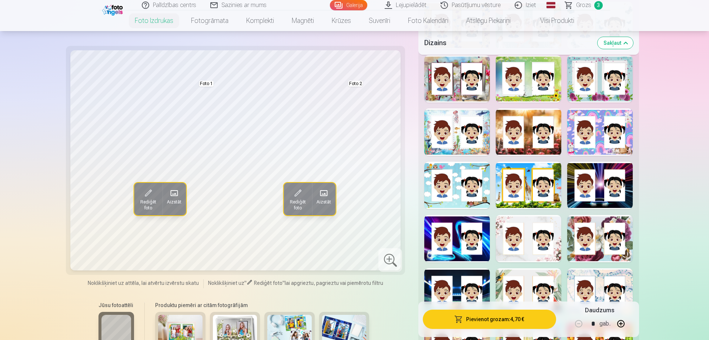
scroll to position [926, 0]
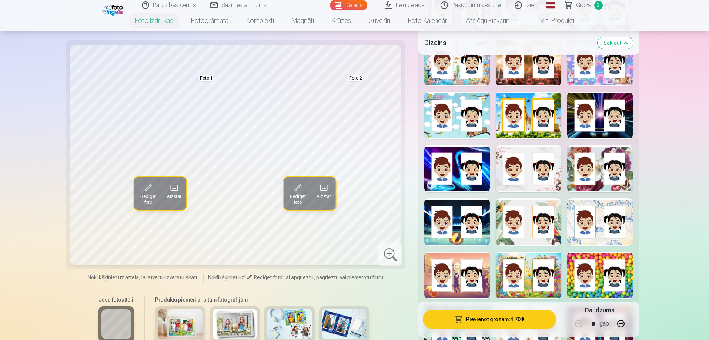
click at [452, 184] on div at bounding box center [458, 168] width 66 height 47
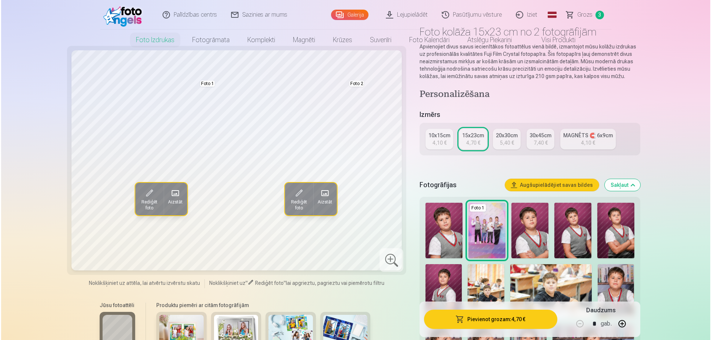
scroll to position [0, 0]
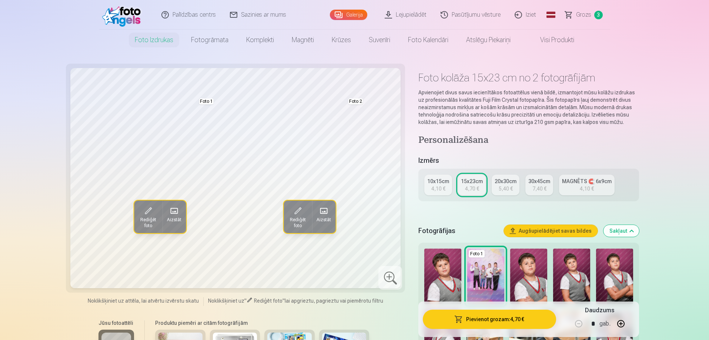
click at [517, 321] on button "Pievienot grozam : 4,70 €" at bounding box center [489, 319] width 133 height 19
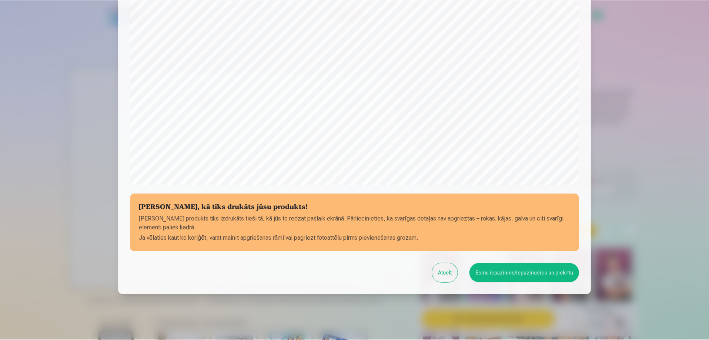
scroll to position [193, 0]
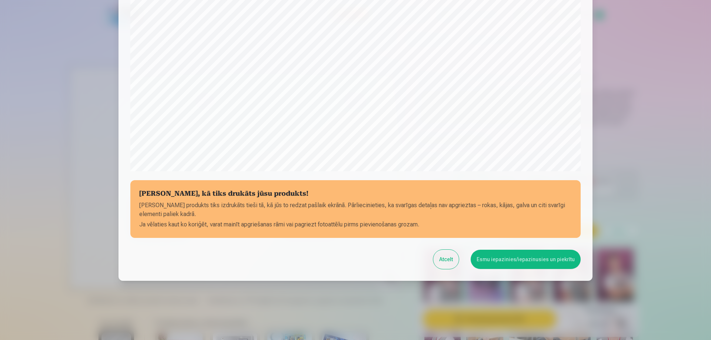
click at [537, 257] on button "Esmu iepazinies/iepazinusies un piekrītu" at bounding box center [526, 259] width 110 height 19
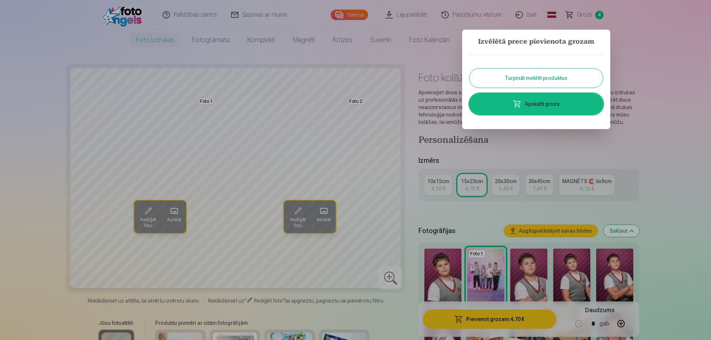
click at [532, 79] on button "Turpināt meklēt produktus" at bounding box center [536, 78] width 133 height 19
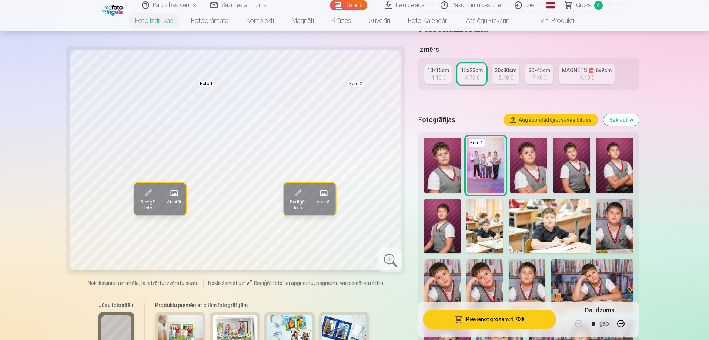
scroll to position [0, 0]
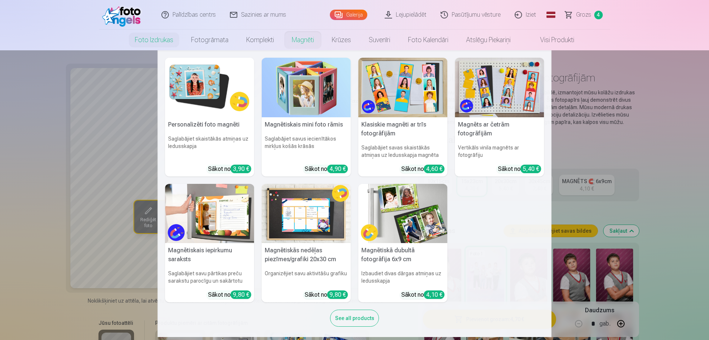
click at [296, 40] on link "Magnēti" at bounding box center [303, 40] width 40 height 21
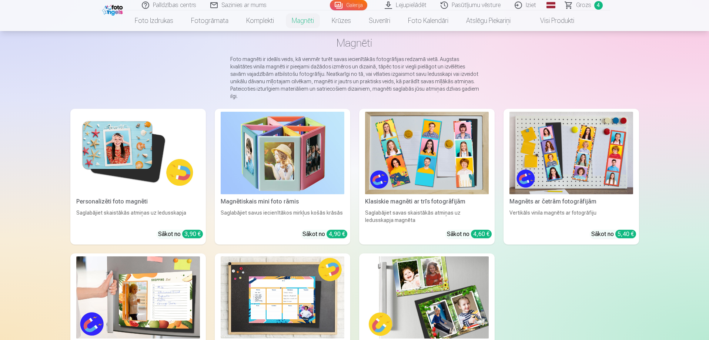
scroll to position [74, 0]
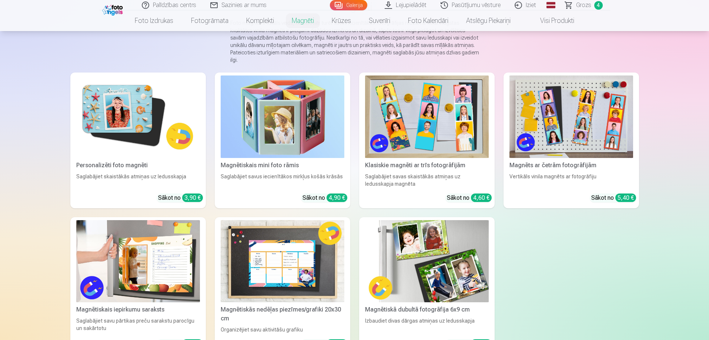
click at [150, 119] on img at bounding box center [138, 117] width 124 height 83
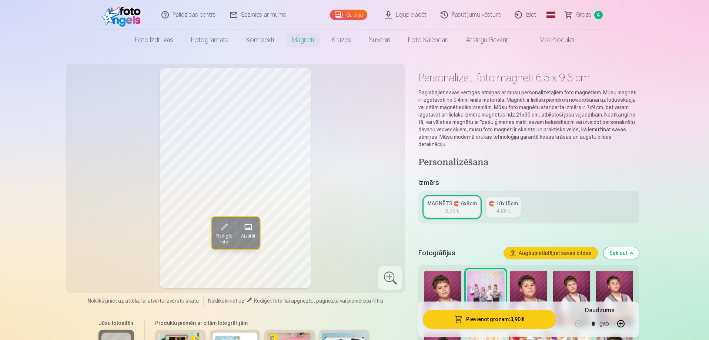
click at [513, 202] on link "🧲 10x15cm 4,80 €" at bounding box center [503, 207] width 35 height 21
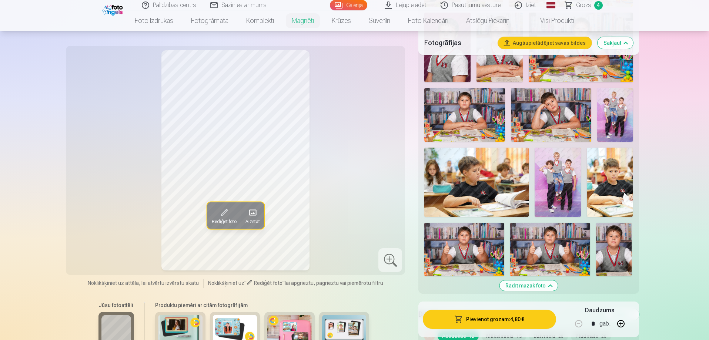
scroll to position [445, 0]
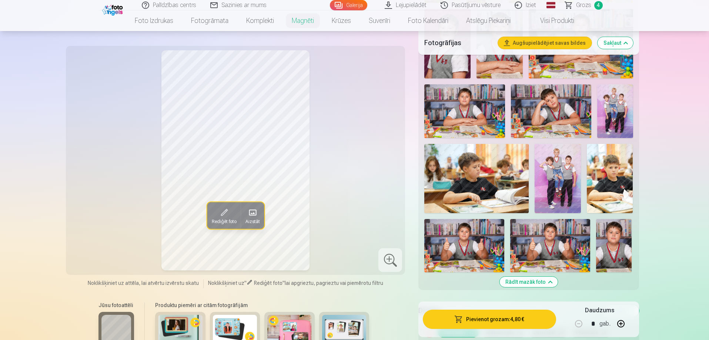
click at [621, 101] on img at bounding box center [616, 111] width 36 height 54
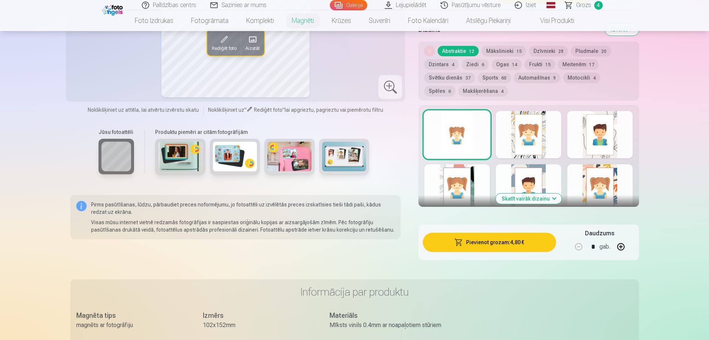
scroll to position [741, 0]
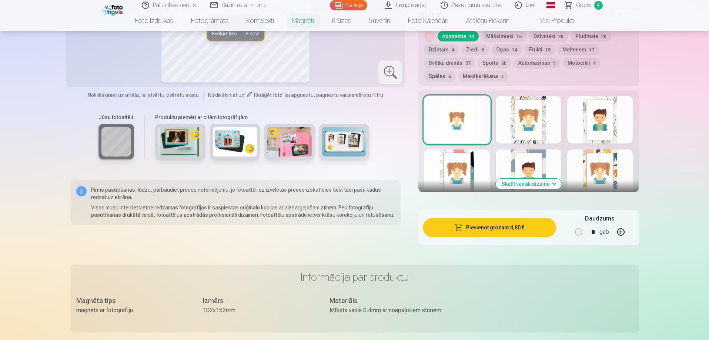
click at [542, 179] on button "Skatīt vairāk dizainu" at bounding box center [529, 184] width 66 height 10
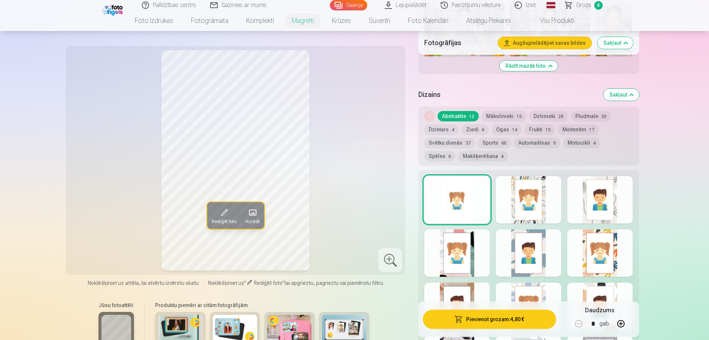
scroll to position [593, 0]
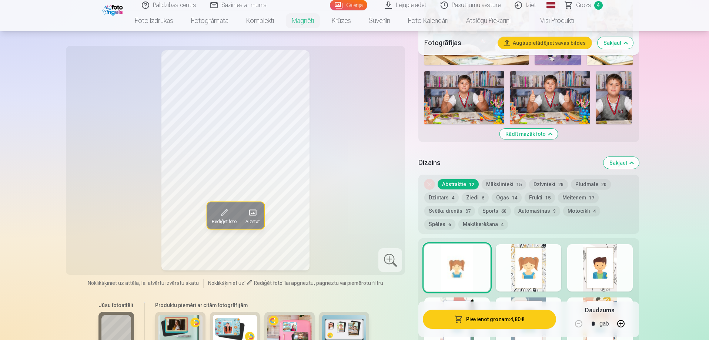
click at [508, 179] on button "Mākslinieki 15" at bounding box center [504, 184] width 44 height 10
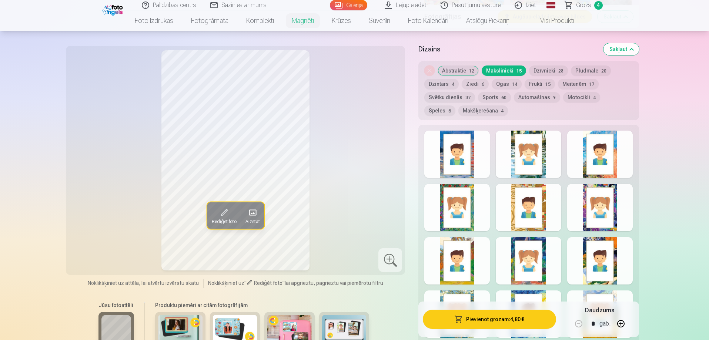
scroll to position [667, 0]
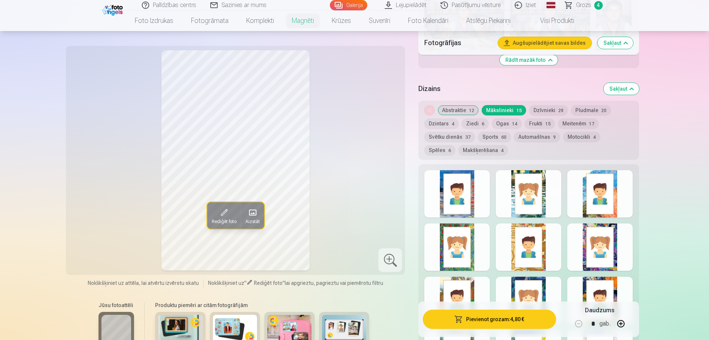
click at [536, 132] on button "Automašīnas 9" at bounding box center [537, 137] width 46 height 10
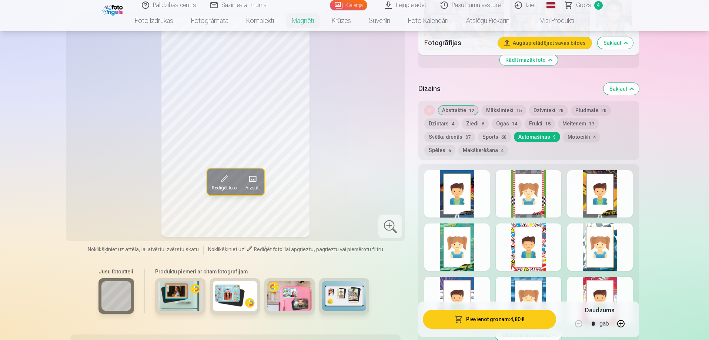
click at [602, 203] on div at bounding box center [601, 193] width 66 height 47
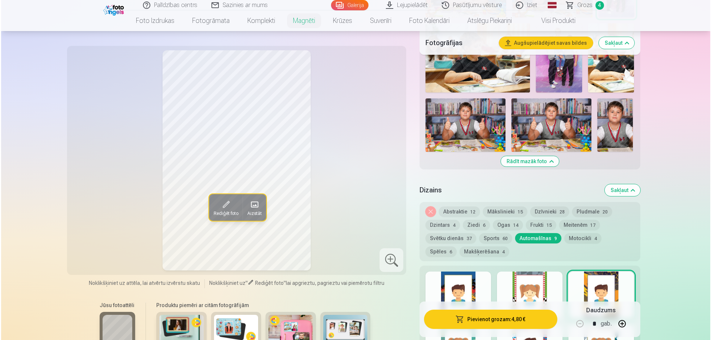
scroll to position [556, 0]
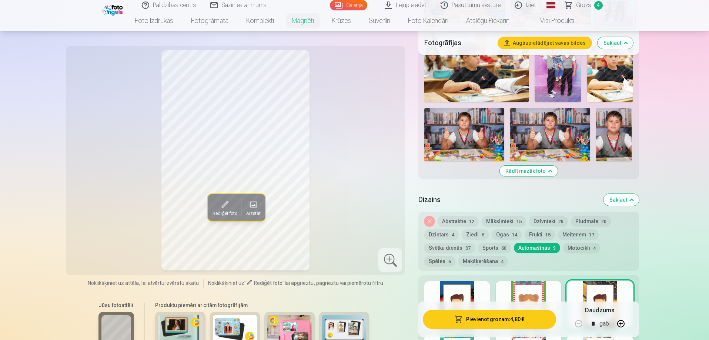
click at [520, 319] on button "Pievienot grozam : 4,80 €" at bounding box center [489, 319] width 133 height 19
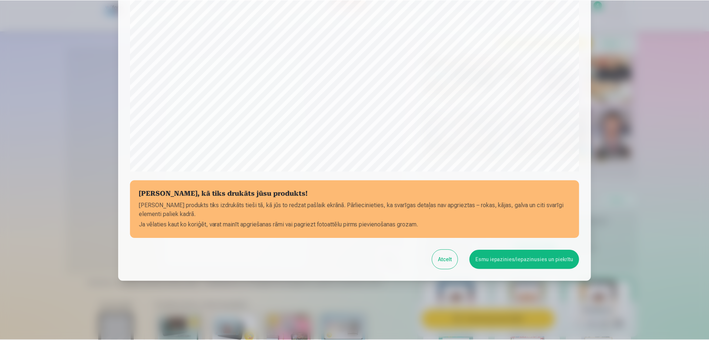
scroll to position [193, 0]
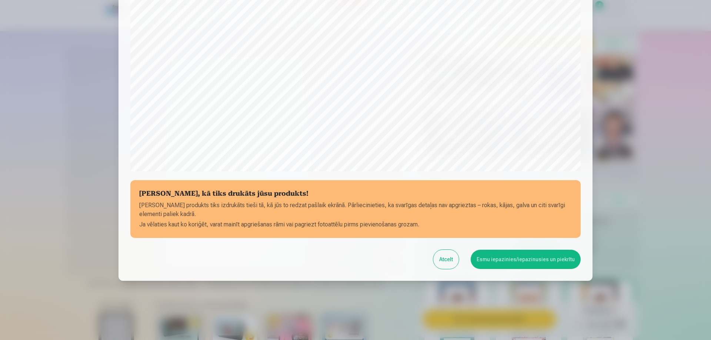
click at [524, 261] on button "Esmu iepazinies/iepazinusies un piekrītu" at bounding box center [526, 259] width 110 height 19
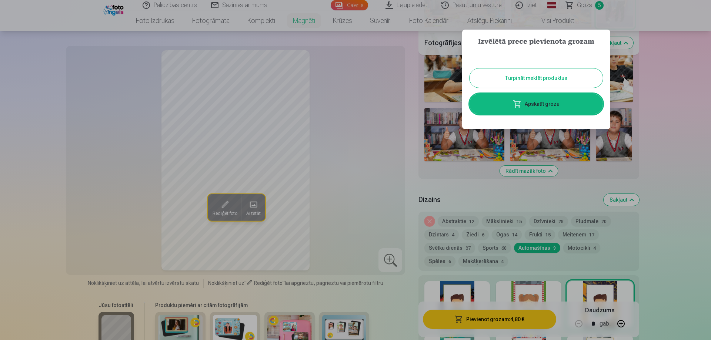
click at [533, 78] on button "Turpināt meklēt produktus" at bounding box center [536, 78] width 133 height 19
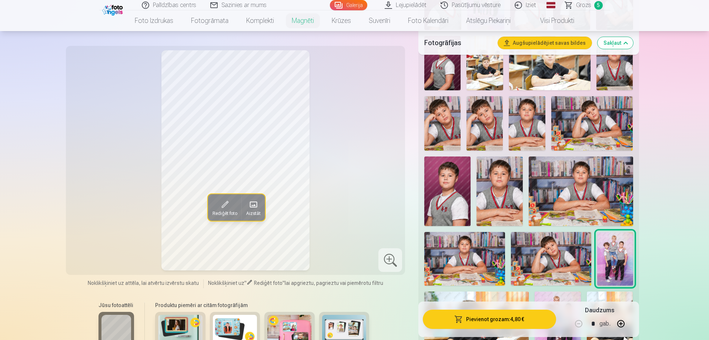
scroll to position [296, 0]
click at [591, 5] on link "Grozs 5" at bounding box center [585, 5] width 52 height 10
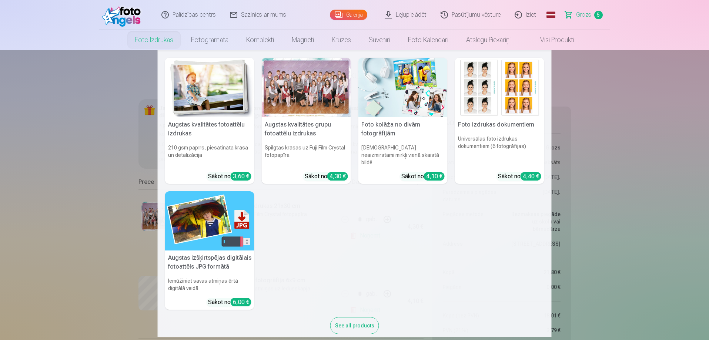
click at [162, 39] on link "Foto izdrukas" at bounding box center [154, 40] width 56 height 21
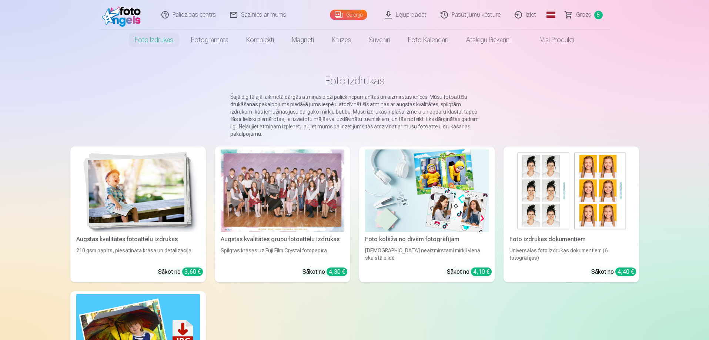
click at [560, 41] on link "Visi produkti" at bounding box center [552, 40] width 64 height 21
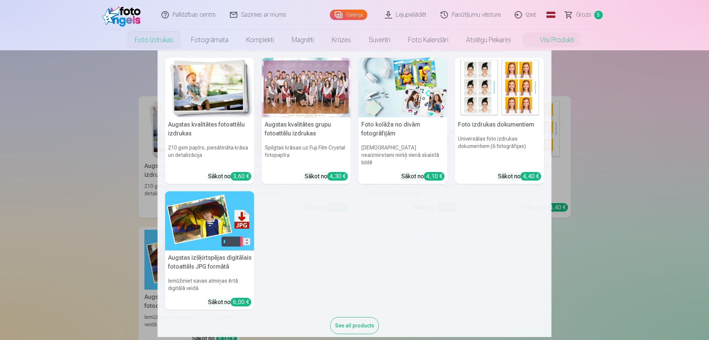
click at [149, 40] on link "Foto izdrukas" at bounding box center [154, 40] width 56 height 21
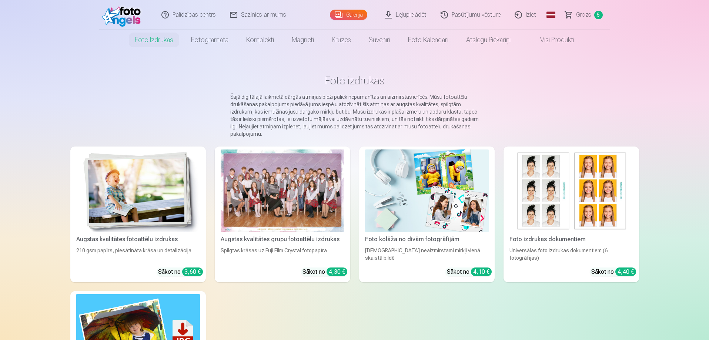
click at [123, 17] on img at bounding box center [123, 15] width 43 height 24
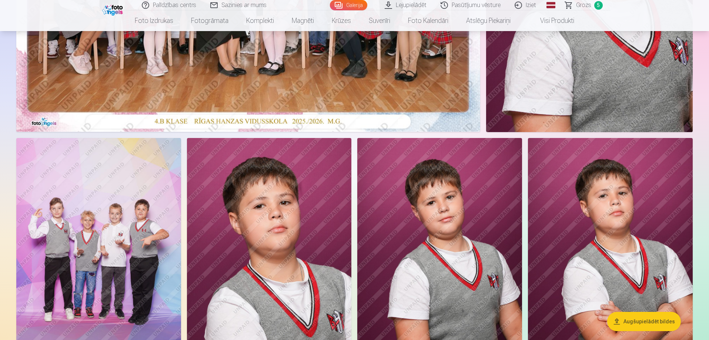
scroll to position [370, 0]
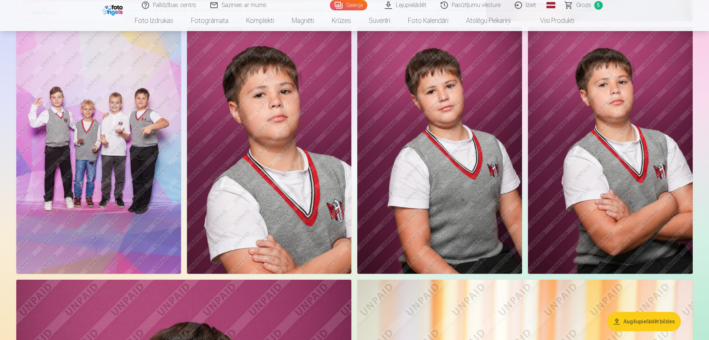
click at [450, 167] on img at bounding box center [439, 150] width 165 height 247
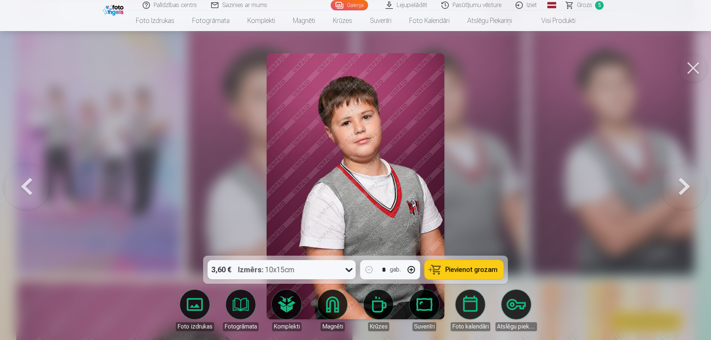
click at [682, 192] on button at bounding box center [684, 186] width 47 height 124
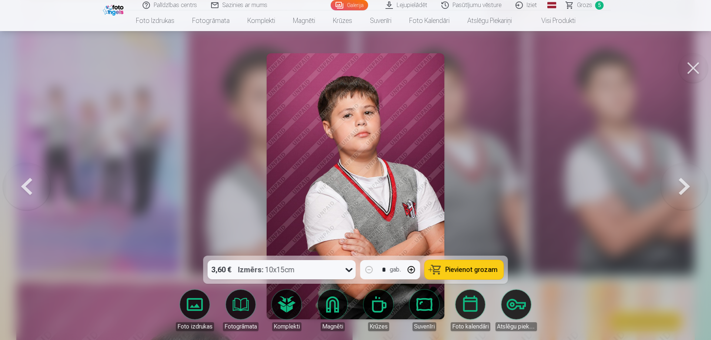
click at [684, 190] on button at bounding box center [684, 186] width 47 height 124
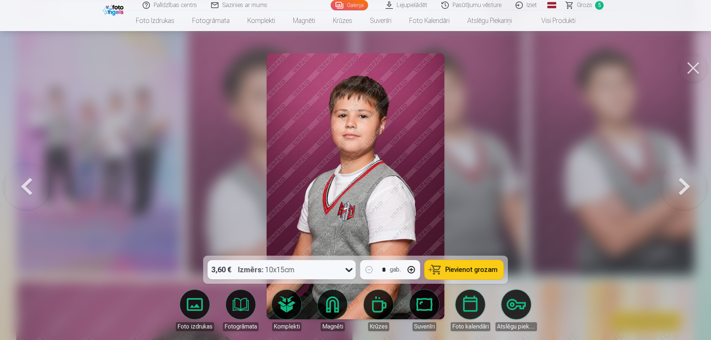
click at [350, 270] on icon at bounding box center [349, 270] width 12 height 12
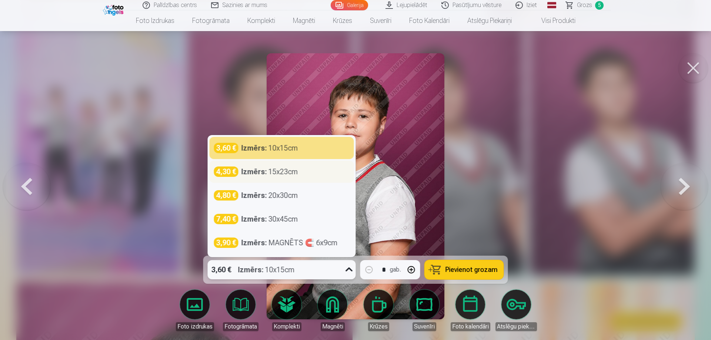
click at [295, 173] on div "Izmērs : 15x23cm" at bounding box center [270, 172] width 57 height 10
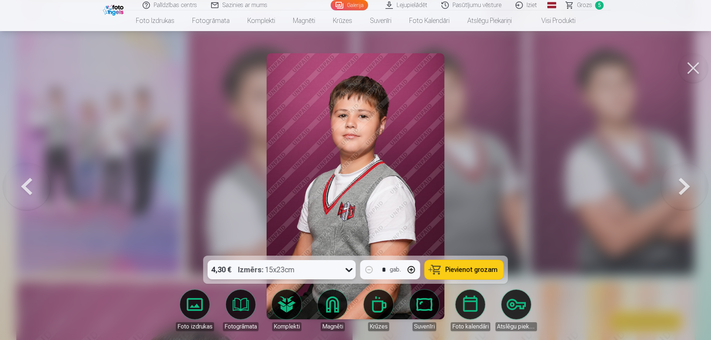
click at [462, 270] on span "Pievienot grozam" at bounding box center [472, 270] width 52 height 7
click at [685, 185] on button at bounding box center [684, 186] width 47 height 124
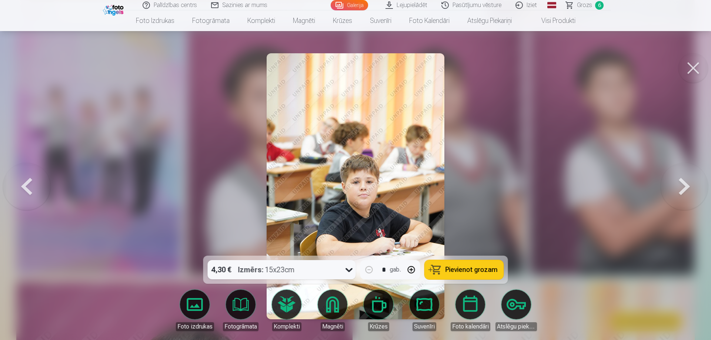
click at [685, 185] on button at bounding box center [684, 186] width 47 height 124
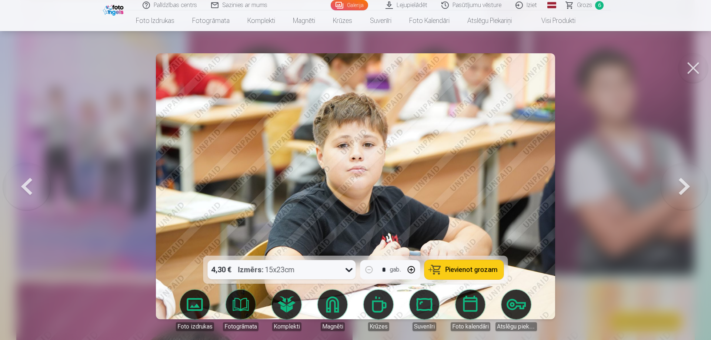
click at [685, 185] on button at bounding box center [684, 186] width 47 height 124
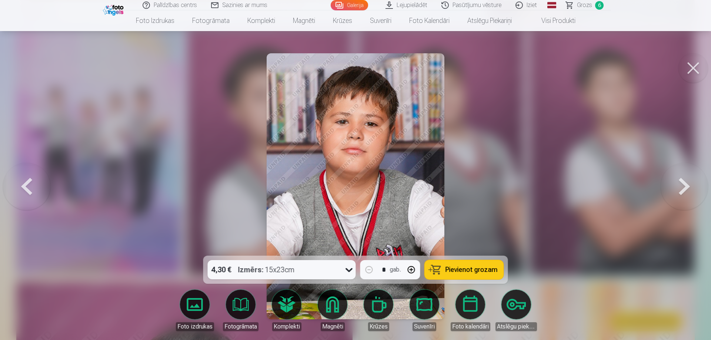
click at [685, 185] on button at bounding box center [684, 186] width 47 height 124
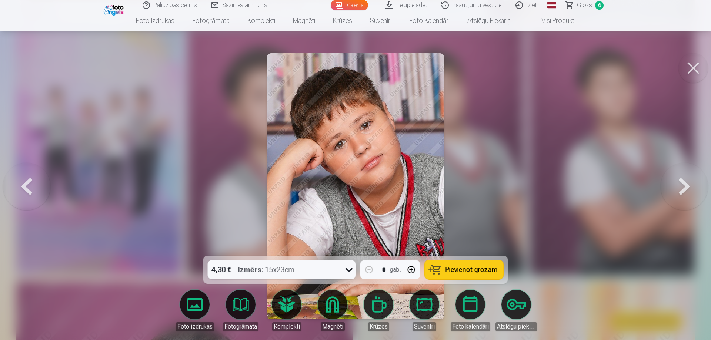
click at [685, 185] on button at bounding box center [684, 186] width 47 height 124
click at [682, 180] on button at bounding box center [684, 186] width 47 height 124
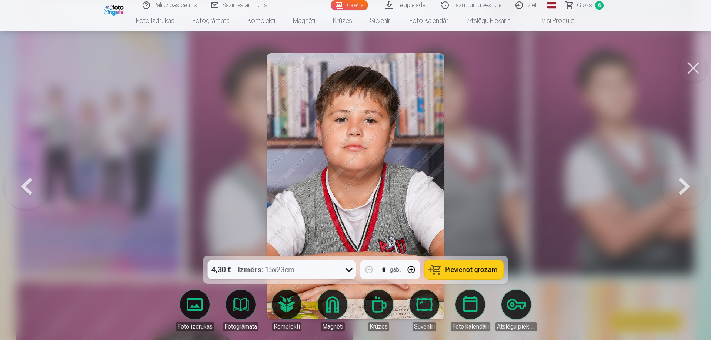
click at [685, 185] on button at bounding box center [684, 186] width 47 height 124
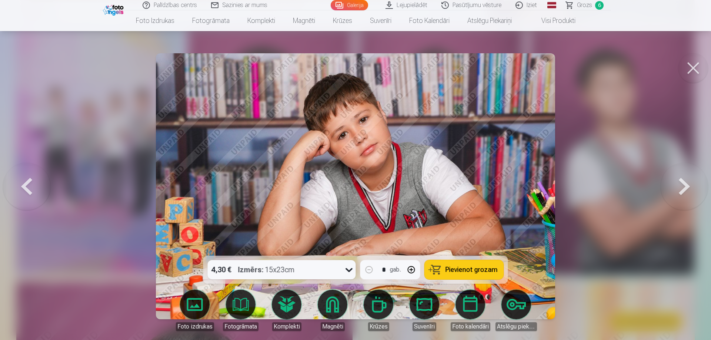
click at [459, 271] on span "Pievienot grozam" at bounding box center [472, 270] width 52 height 7
click at [682, 184] on button at bounding box center [684, 186] width 47 height 124
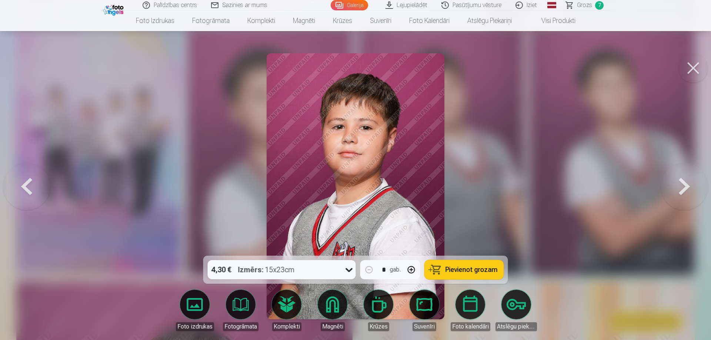
click at [688, 191] on button at bounding box center [684, 186] width 47 height 124
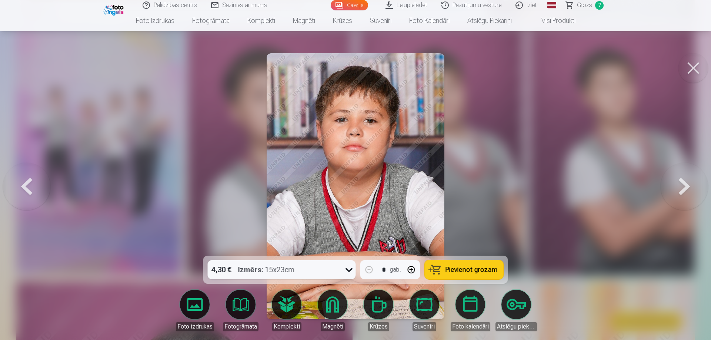
click at [27, 187] on button at bounding box center [26, 186] width 47 height 124
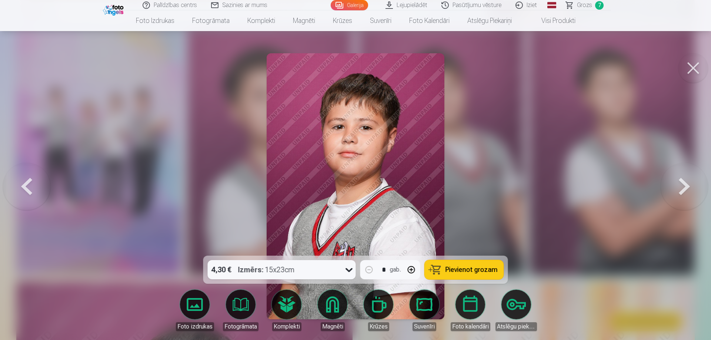
click at [473, 270] on span "Pievienot grozam" at bounding box center [472, 270] width 52 height 7
click at [681, 192] on button at bounding box center [684, 186] width 47 height 124
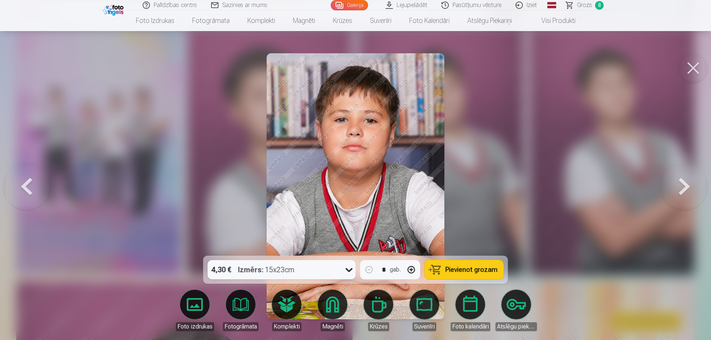
click at [681, 192] on button at bounding box center [684, 186] width 47 height 124
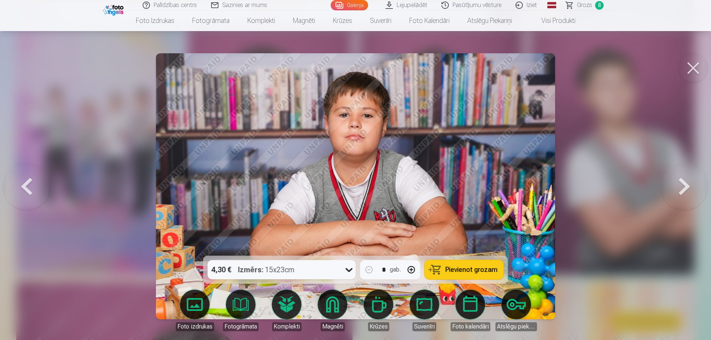
click at [680, 192] on button at bounding box center [684, 186] width 47 height 124
click at [680, 191] on button at bounding box center [684, 186] width 47 height 124
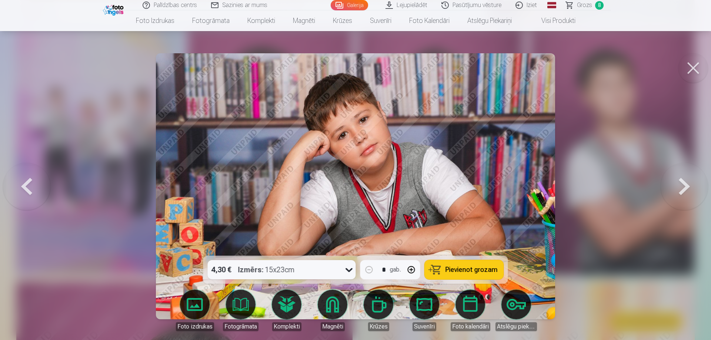
click at [679, 190] on button at bounding box center [684, 186] width 47 height 124
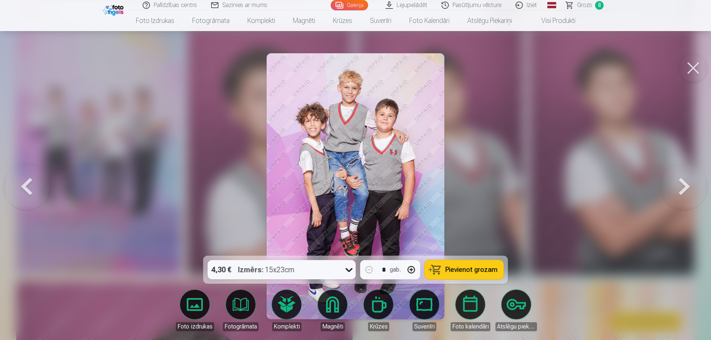
click at [679, 184] on button at bounding box center [684, 186] width 47 height 124
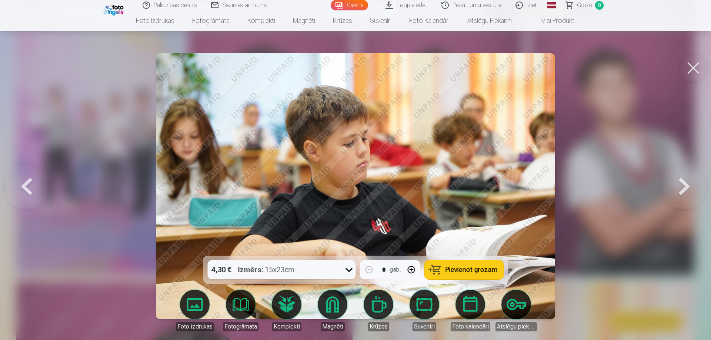
click at [679, 184] on button at bounding box center [684, 186] width 47 height 124
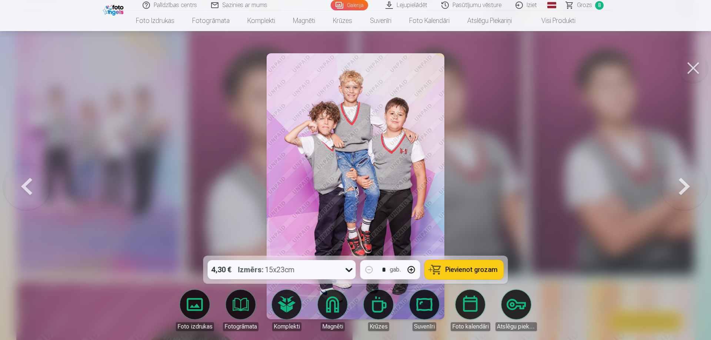
click at [679, 184] on button at bounding box center [684, 186] width 47 height 124
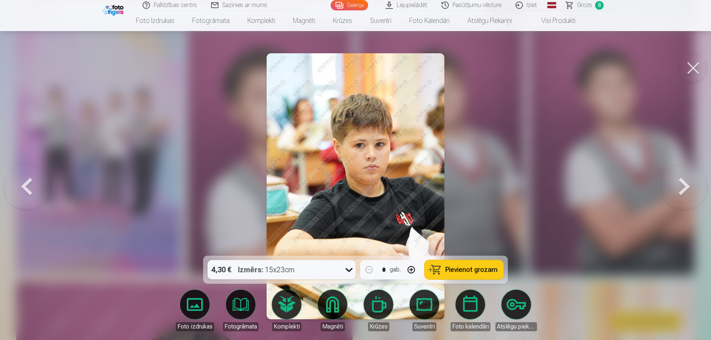
click at [679, 184] on button at bounding box center [684, 186] width 47 height 124
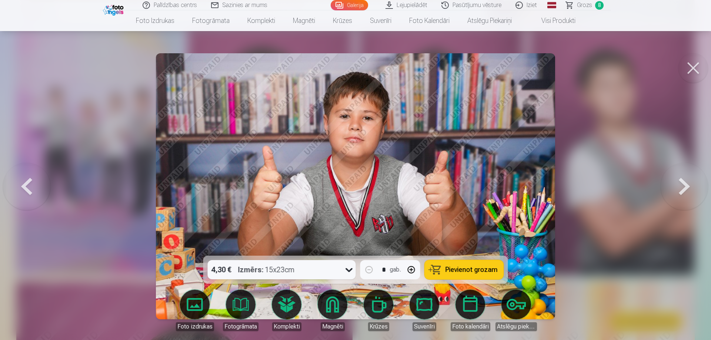
click at [679, 184] on button at bounding box center [684, 186] width 47 height 124
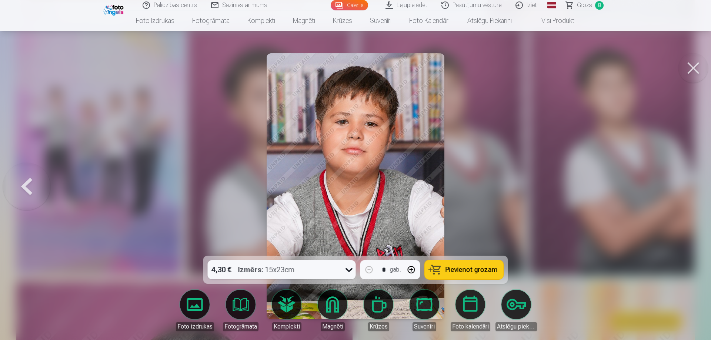
click at [679, 184] on div at bounding box center [355, 170] width 711 height 340
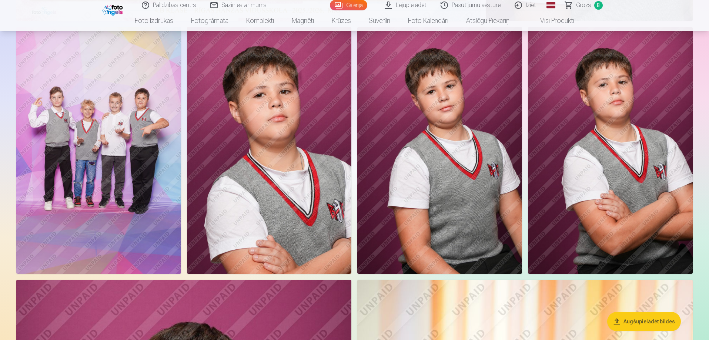
click at [679, 184] on img at bounding box center [610, 150] width 165 height 247
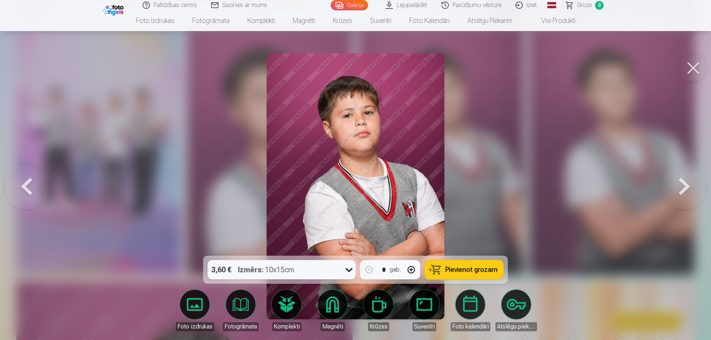
click at [696, 66] on button at bounding box center [694, 68] width 30 height 30
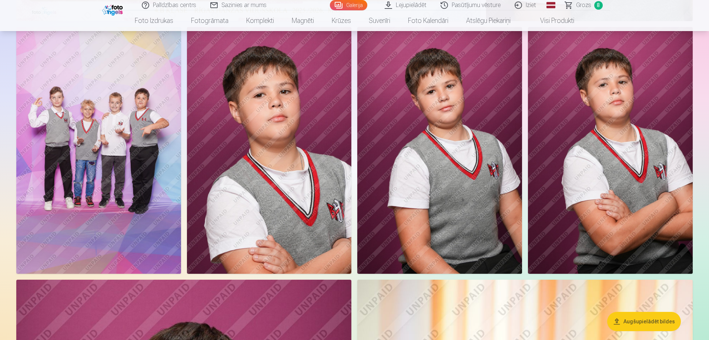
click at [579, 6] on span "Grozs" at bounding box center [583, 5] width 15 height 9
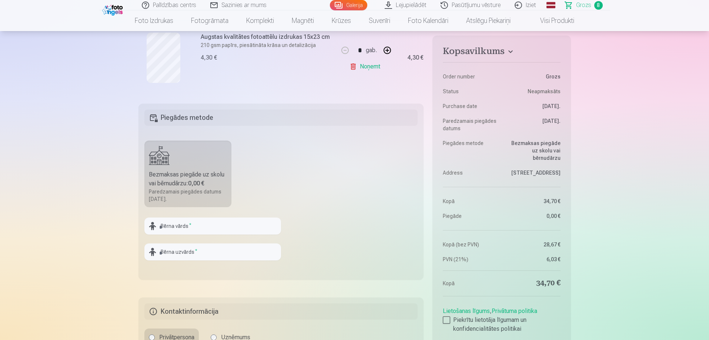
scroll to position [778, 0]
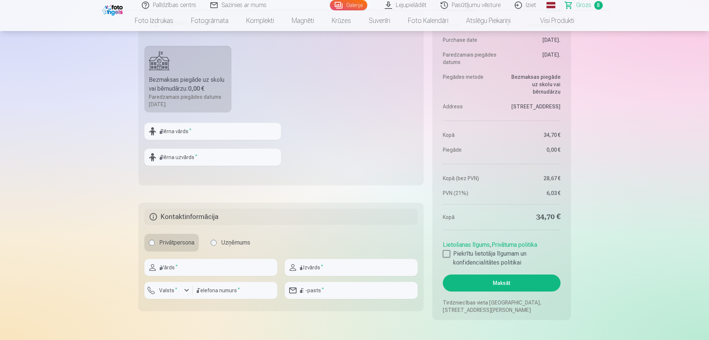
click at [503, 286] on button "Maksāt" at bounding box center [501, 283] width 117 height 17
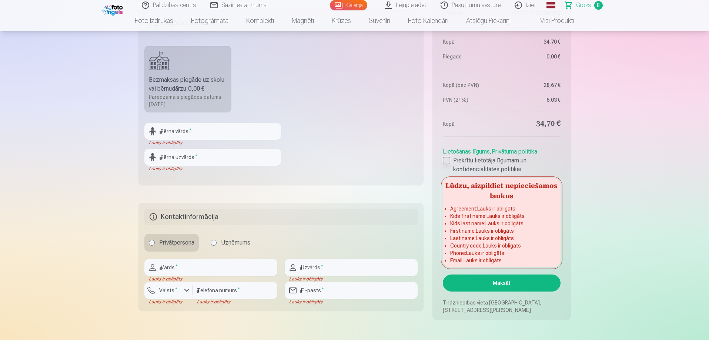
click at [448, 159] on div at bounding box center [446, 160] width 7 height 7
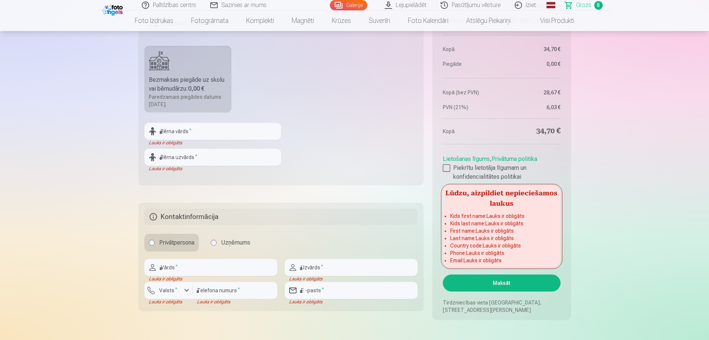
click at [513, 283] on button "Maksāt" at bounding box center [501, 283] width 117 height 17
click at [193, 270] on input "text" at bounding box center [210, 267] width 133 height 17
click at [190, 270] on input "text" at bounding box center [210, 267] width 133 height 17
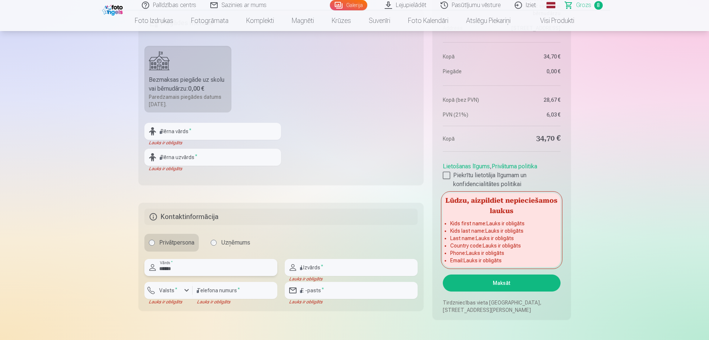
type input "******"
click at [311, 268] on input "text" at bounding box center [351, 267] width 133 height 17
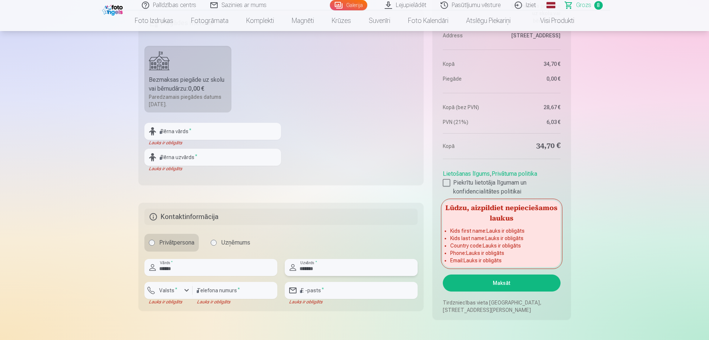
type input "*******"
click at [183, 292] on div "button" at bounding box center [186, 290] width 9 height 9
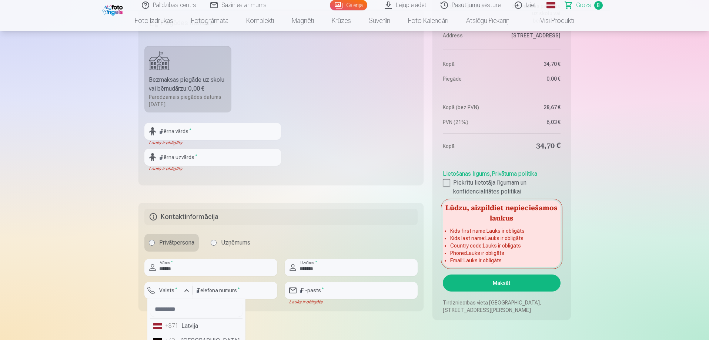
click at [182, 328] on li "+371 Latvija" at bounding box center [196, 326] width 92 height 15
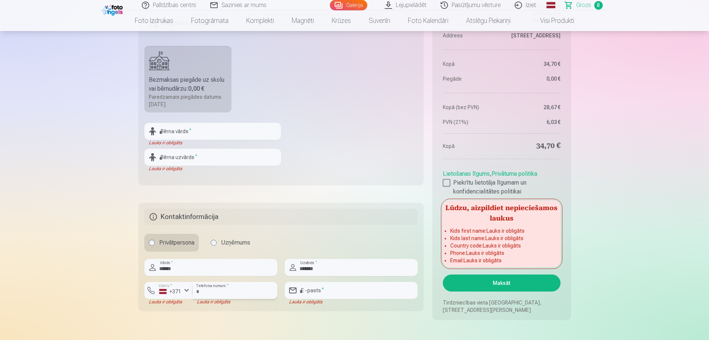
click at [203, 290] on input "number" at bounding box center [235, 290] width 85 height 17
type input "********"
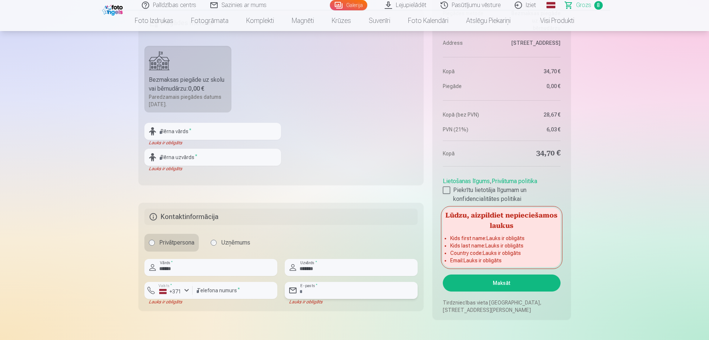
click at [335, 294] on input "email" at bounding box center [351, 290] width 133 height 17
type input "**********"
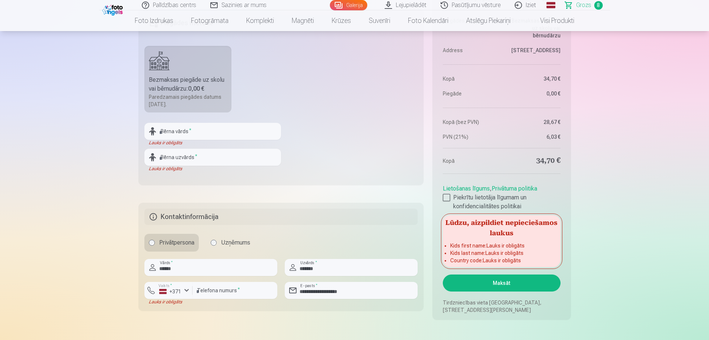
click at [506, 285] on button "Maksāt" at bounding box center [501, 283] width 117 height 17
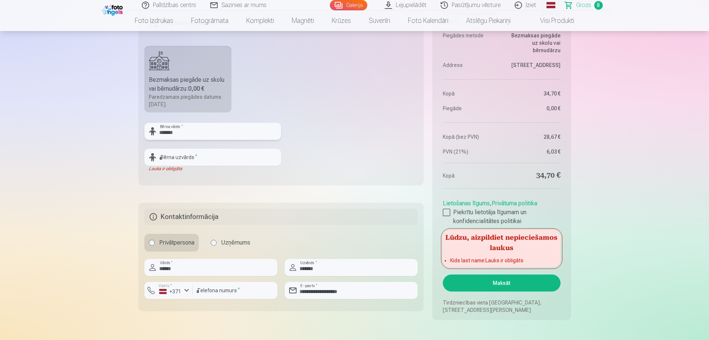
type input "*******"
click at [186, 159] on input "text" at bounding box center [212, 157] width 137 height 17
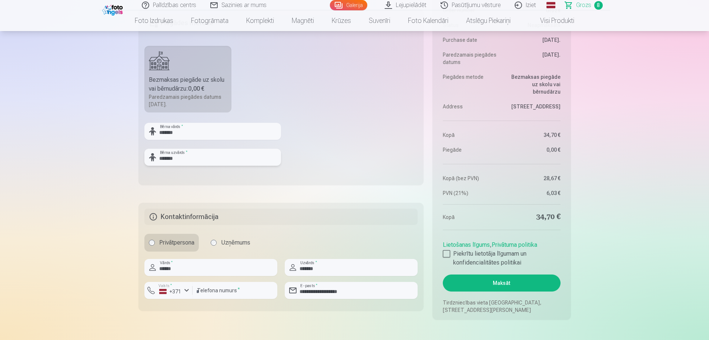
type input "*******"
click at [525, 281] on button "Maksāt" at bounding box center [501, 283] width 117 height 17
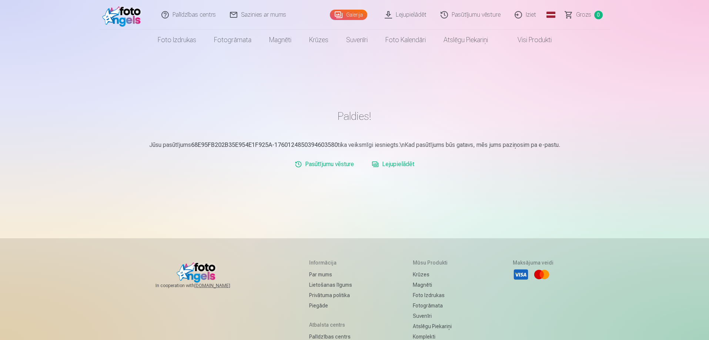
click at [531, 13] on link "Iziet" at bounding box center [526, 15] width 36 height 30
